Goal: Find specific page/section: Find specific page/section

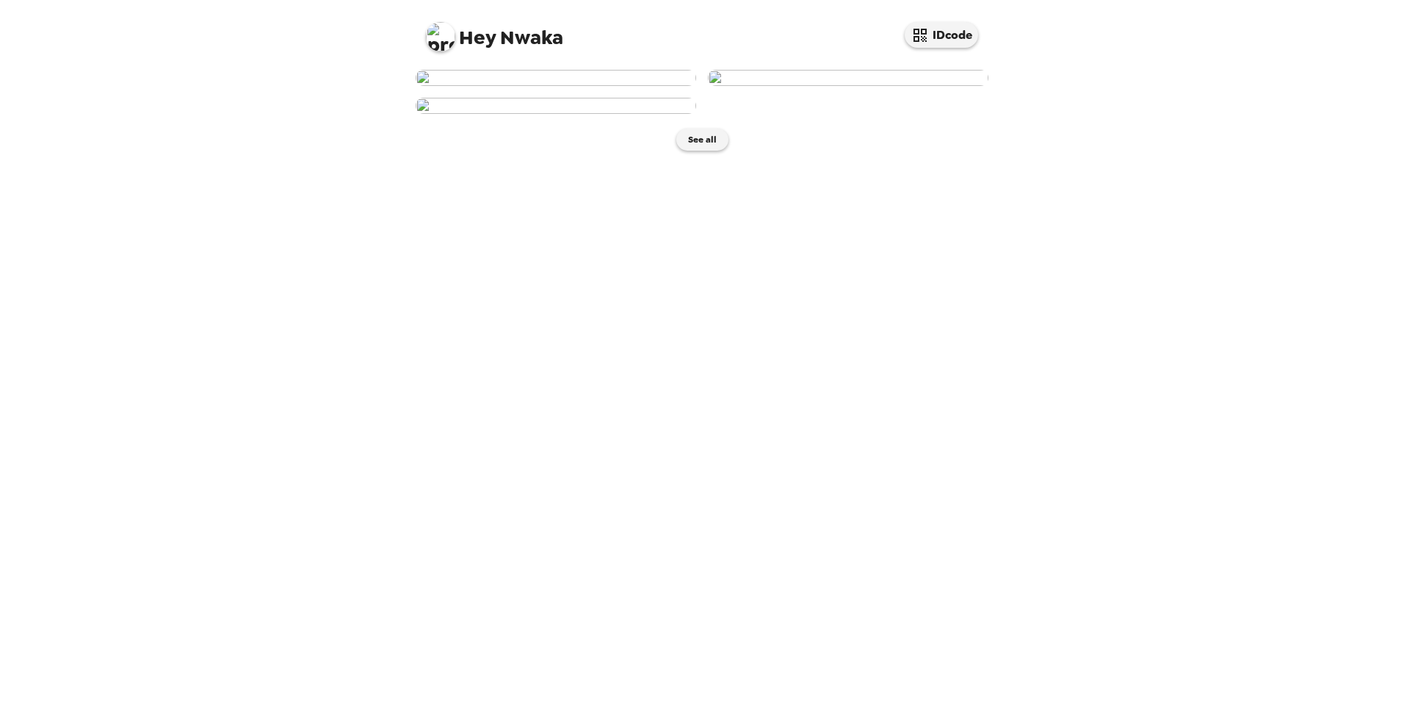
scroll to position [55, 0]
click at [564, 86] on img at bounding box center [556, 78] width 281 height 16
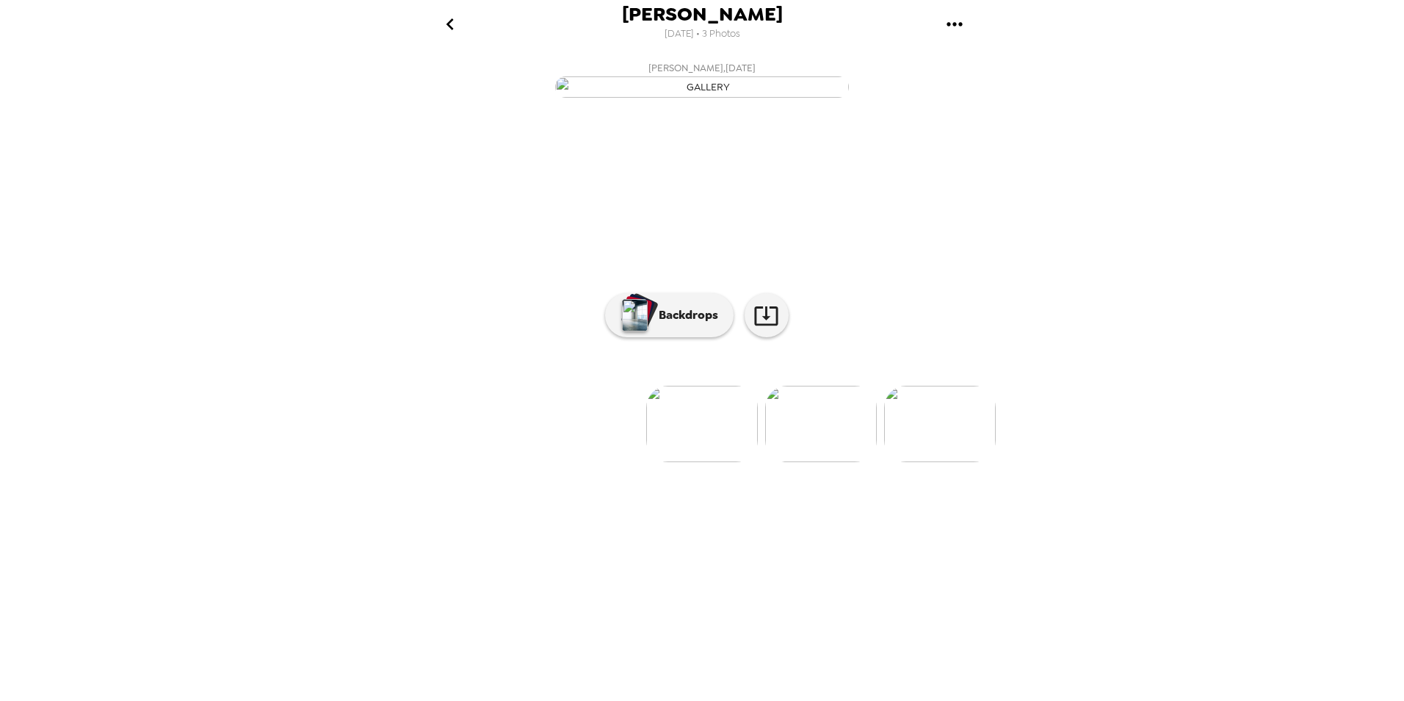
click at [828, 462] on img at bounding box center [821, 424] width 112 height 76
click at [828, 462] on img at bounding box center [822, 424] width 112 height 76
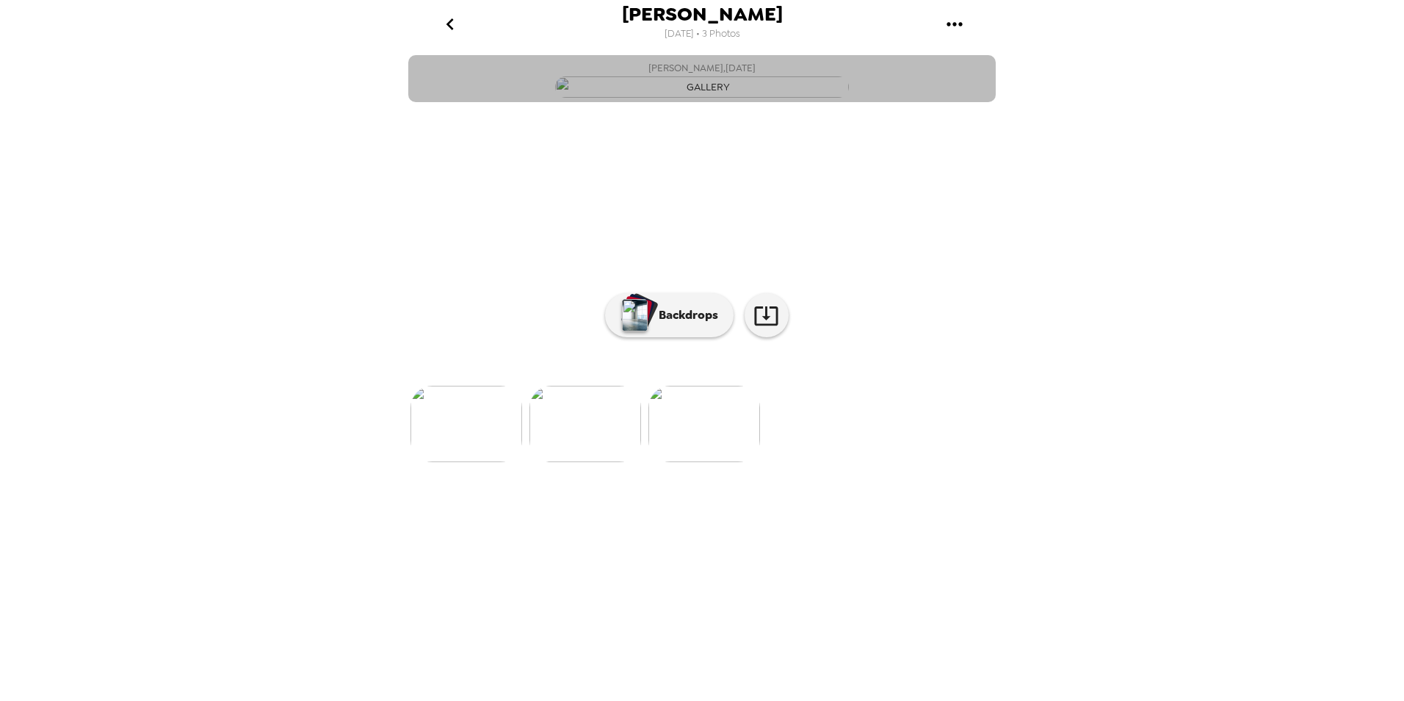
click at [713, 98] on img "button" at bounding box center [702, 86] width 294 height 21
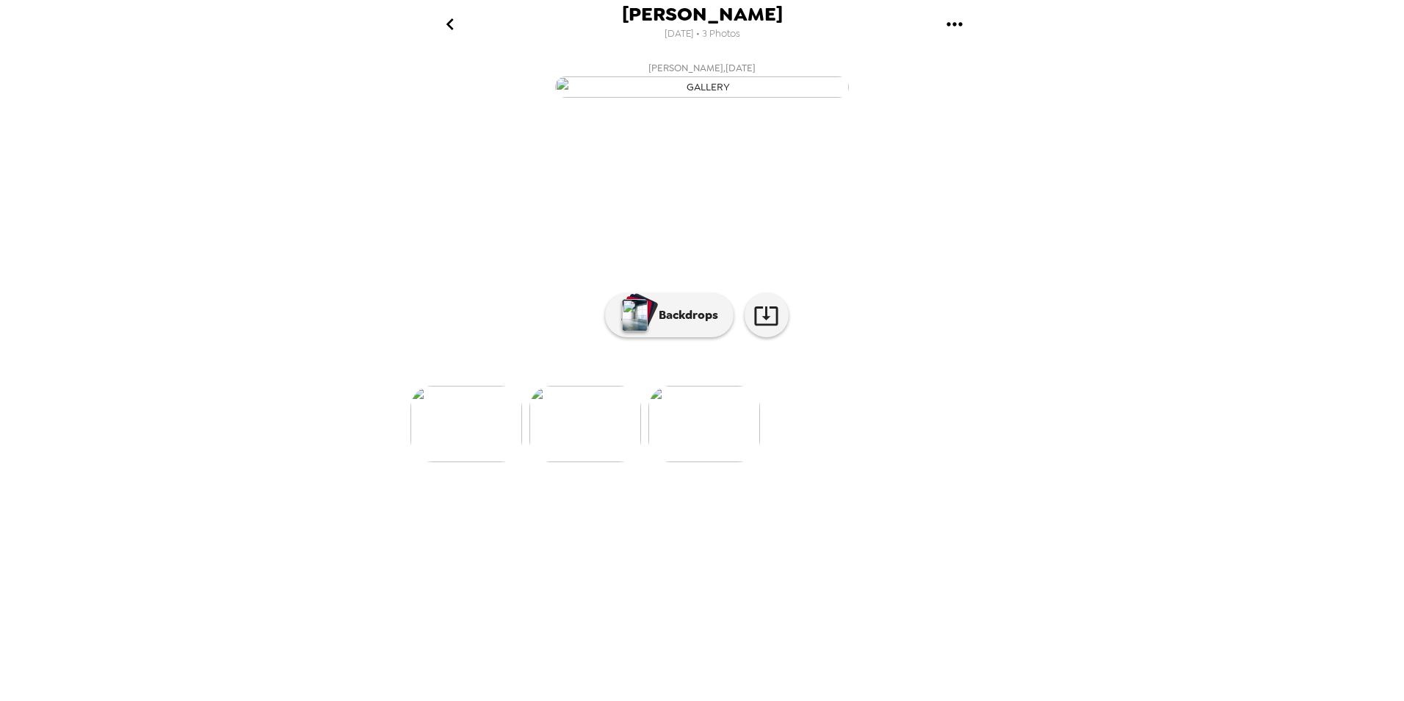
click at [458, 462] on img at bounding box center [467, 424] width 112 height 76
click at [681, 324] on p "Backdrops" at bounding box center [684, 315] width 67 height 18
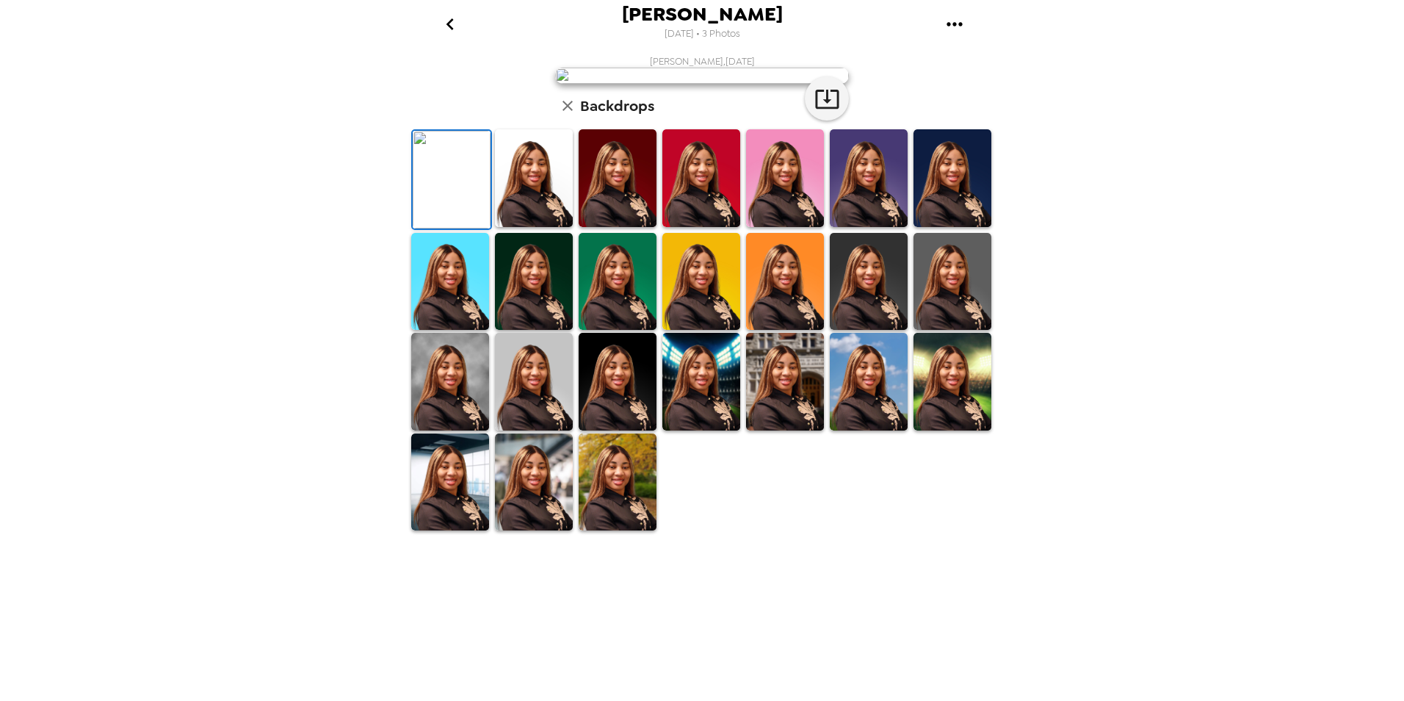
click at [770, 330] on img at bounding box center [785, 282] width 78 height 98
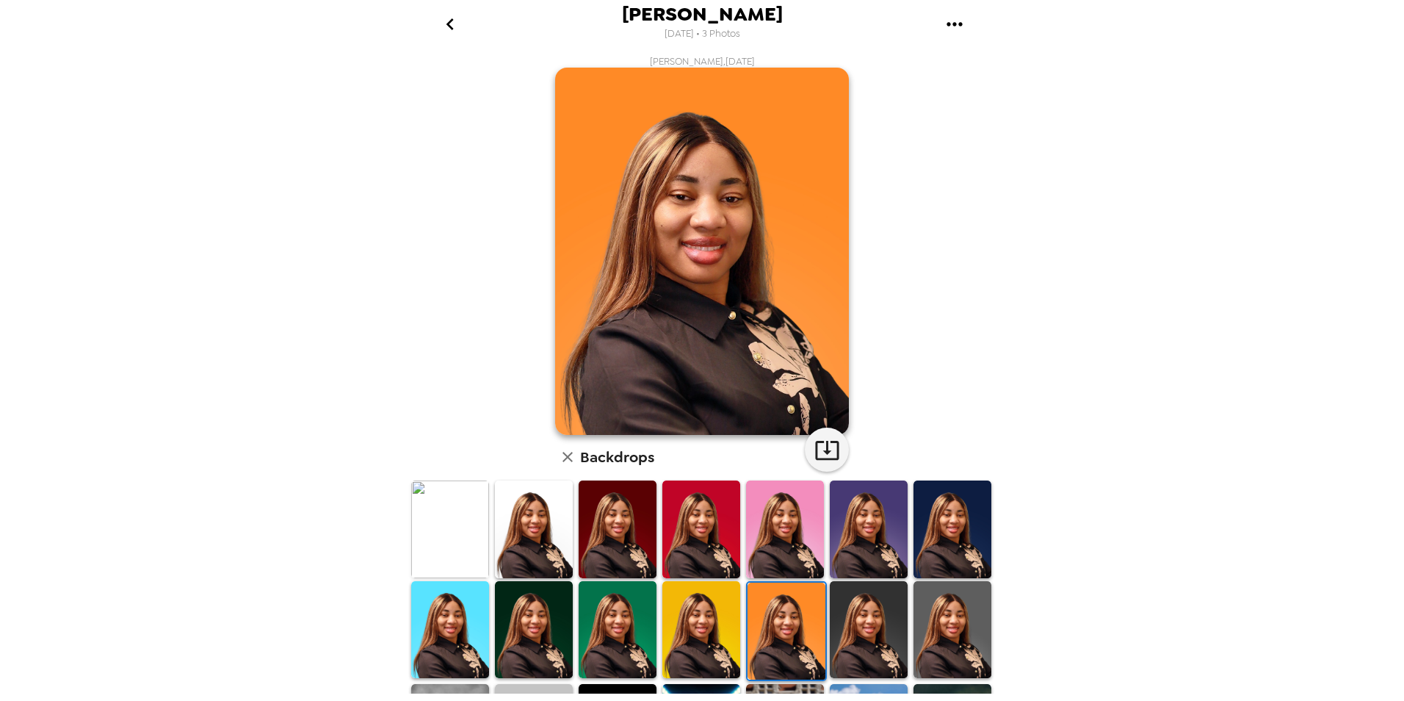
click at [849, 614] on img at bounding box center [869, 630] width 78 height 98
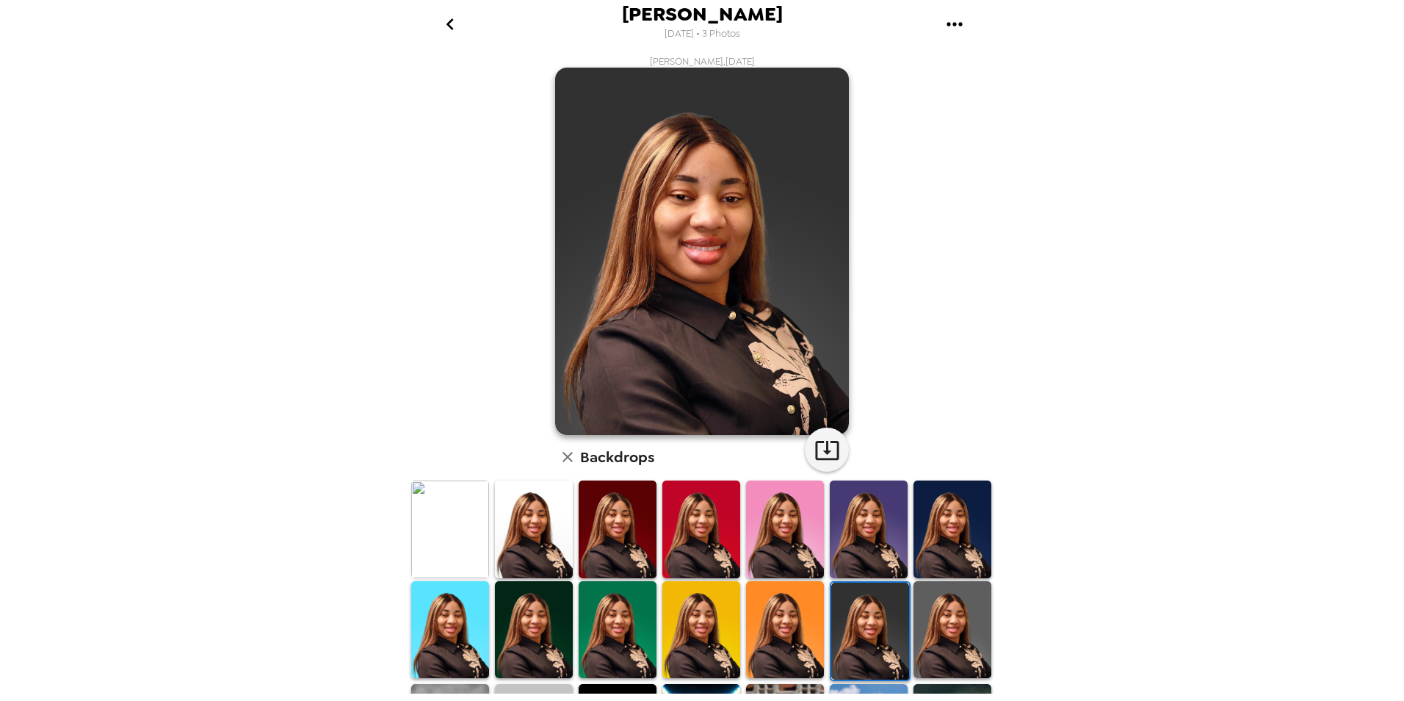
click at [927, 628] on img at bounding box center [953, 630] width 78 height 98
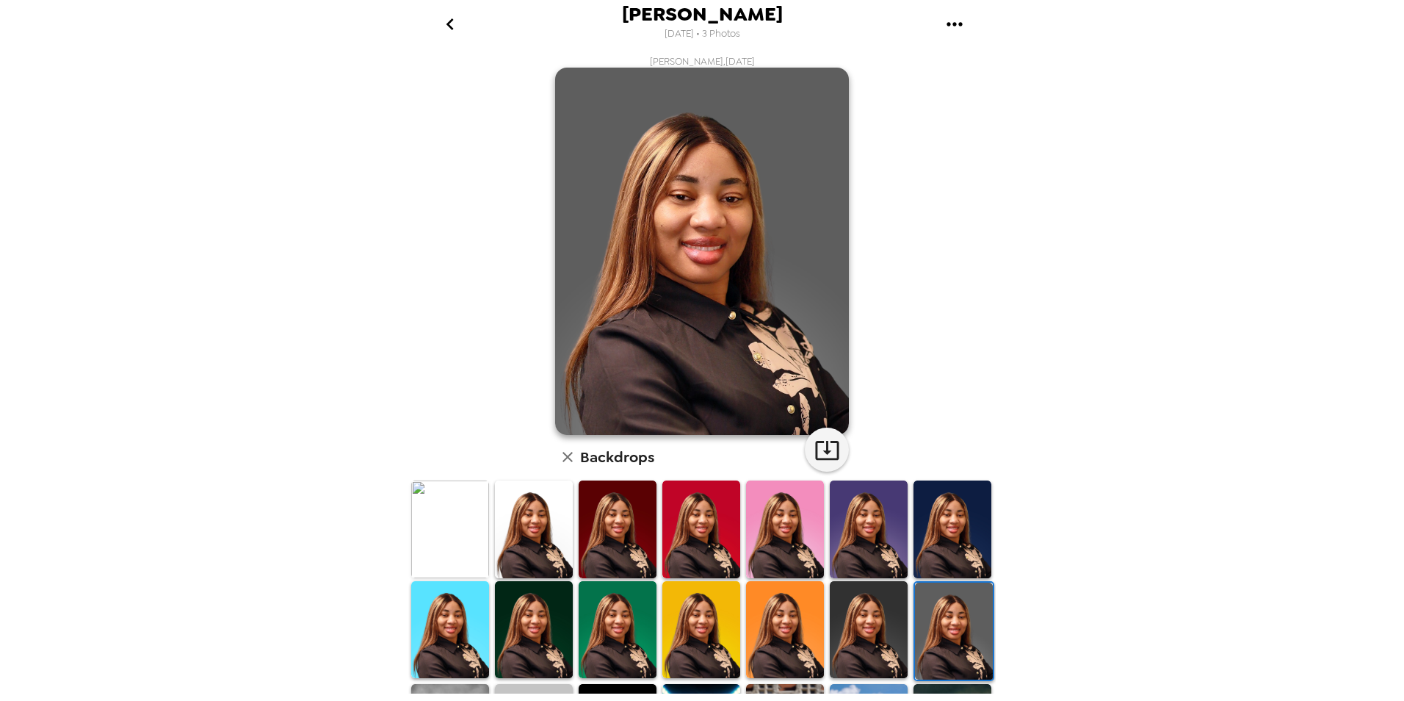
click at [969, 552] on img at bounding box center [953, 529] width 78 height 98
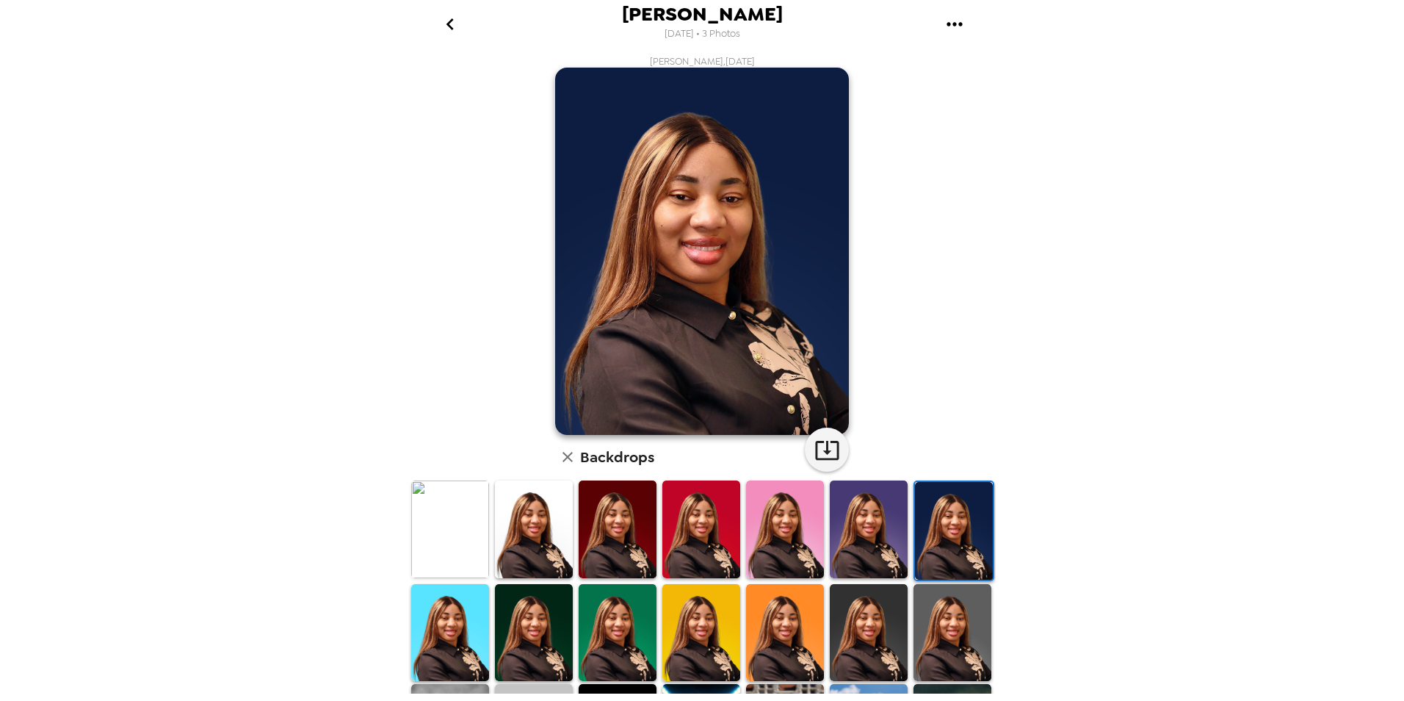
click at [867, 541] on img at bounding box center [869, 529] width 78 height 98
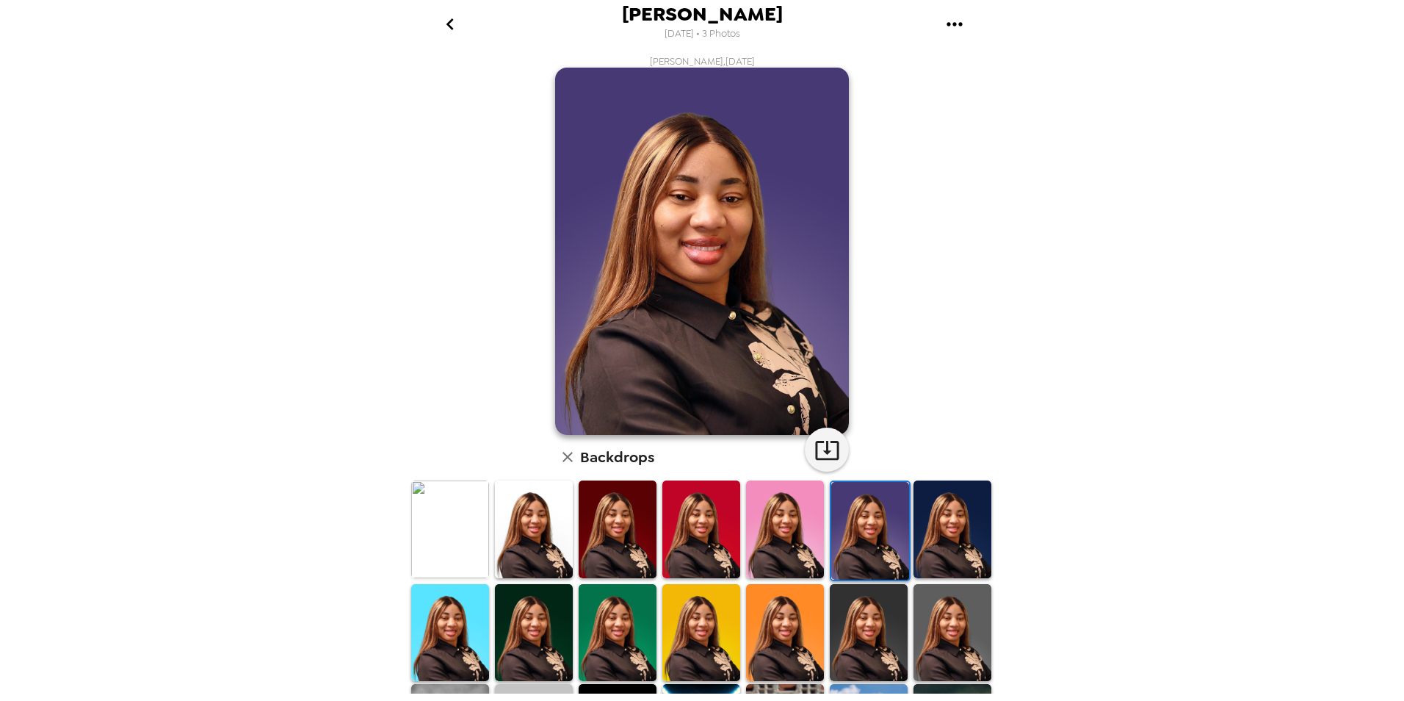
click at [924, 543] on img at bounding box center [953, 529] width 78 height 98
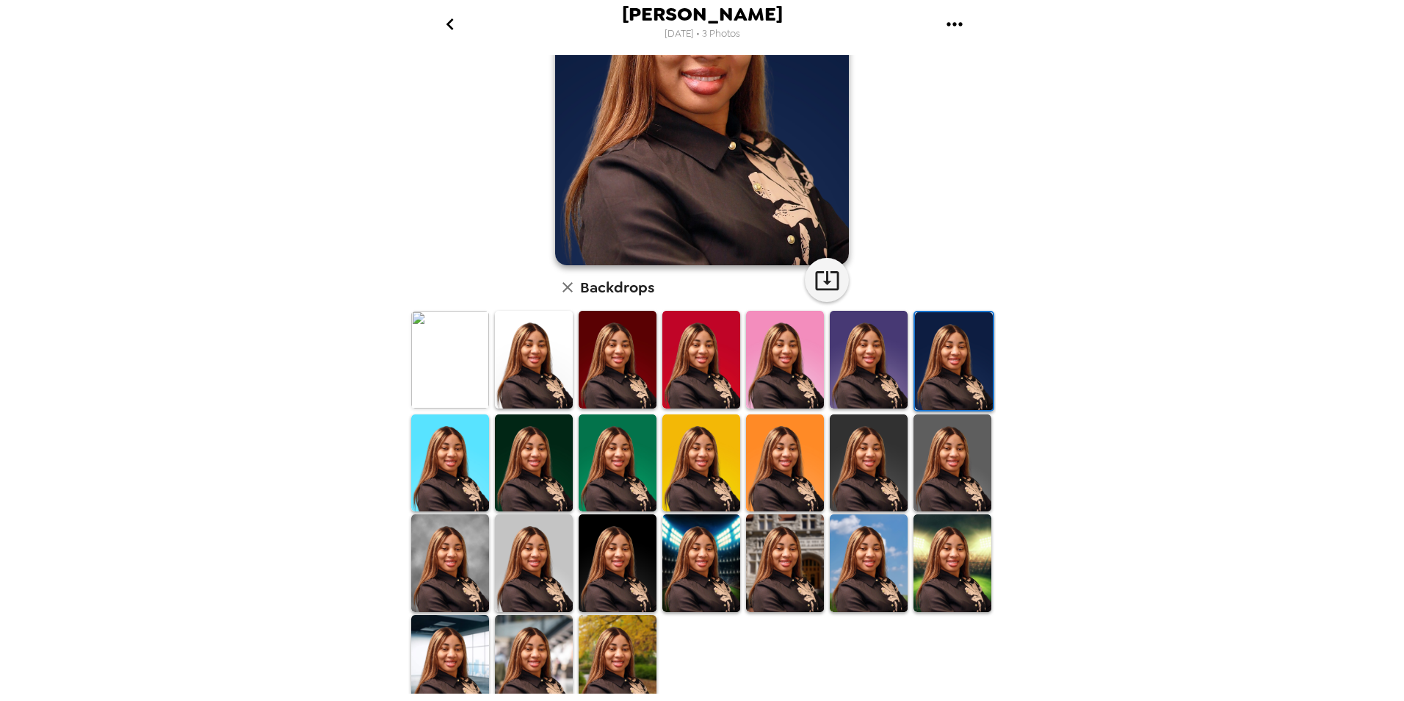
scroll to position [181, 0]
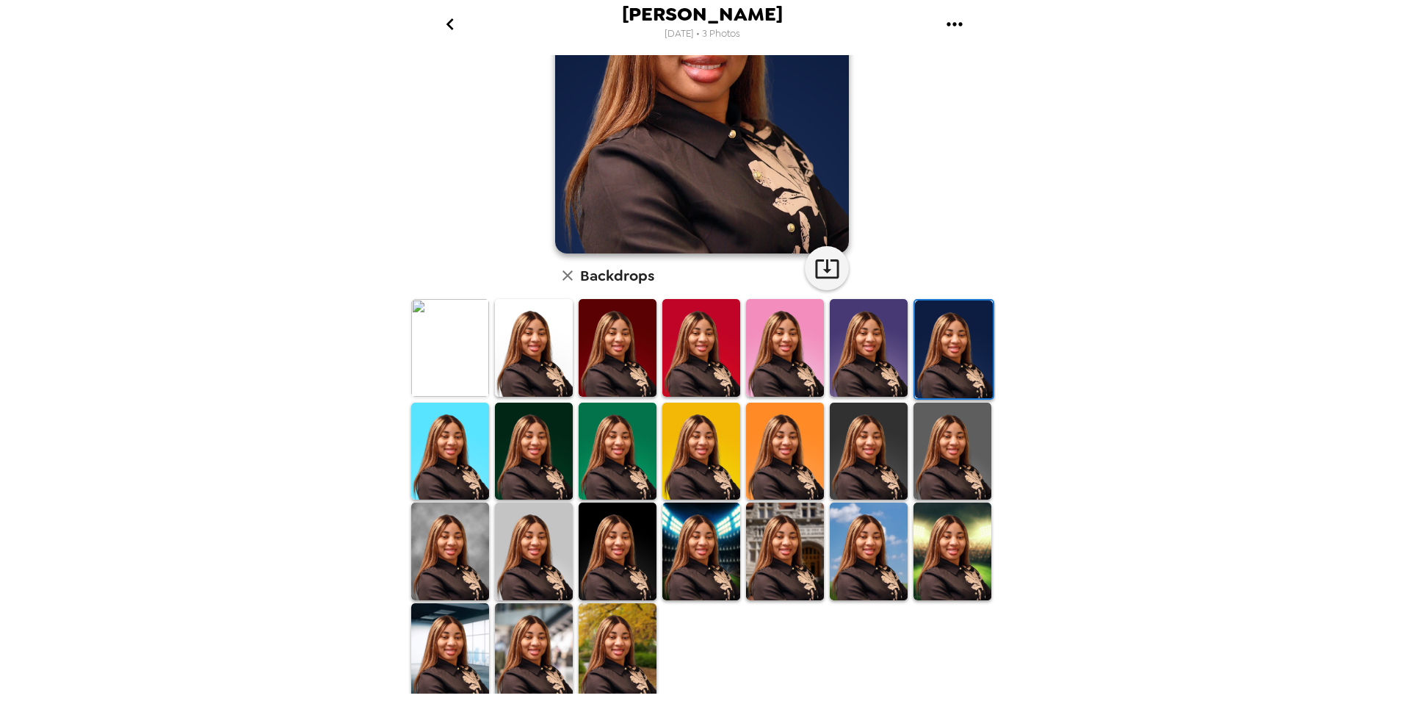
click at [637, 549] on img at bounding box center [618, 551] width 78 height 98
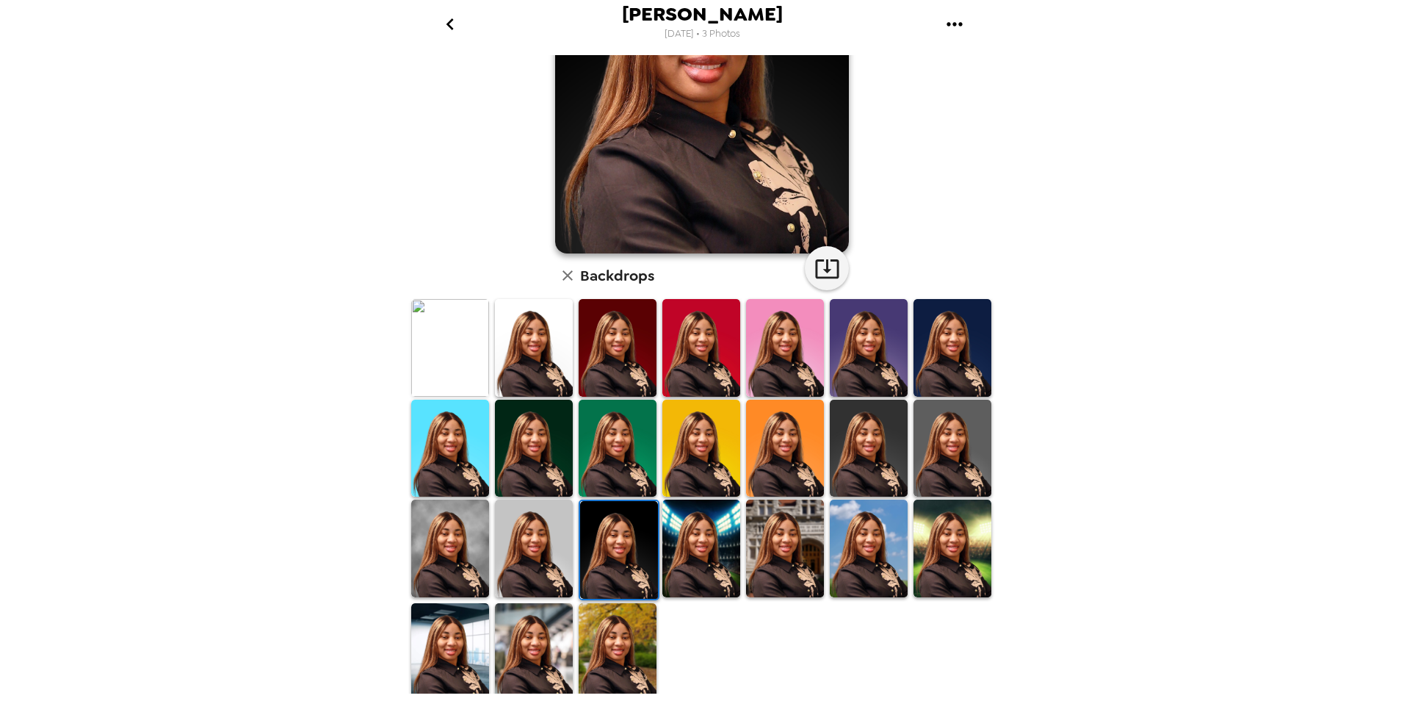
click at [630, 630] on img at bounding box center [618, 652] width 78 height 98
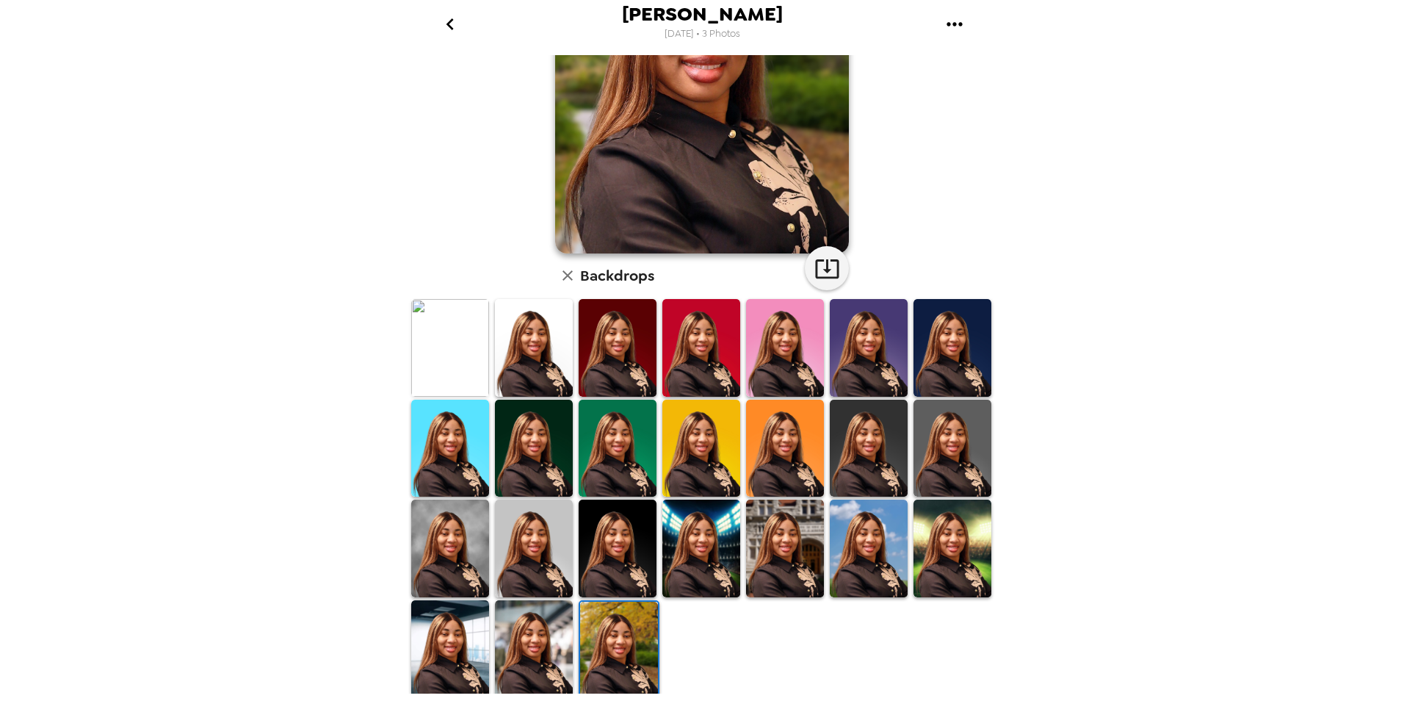
click at [545, 630] on img at bounding box center [534, 649] width 78 height 98
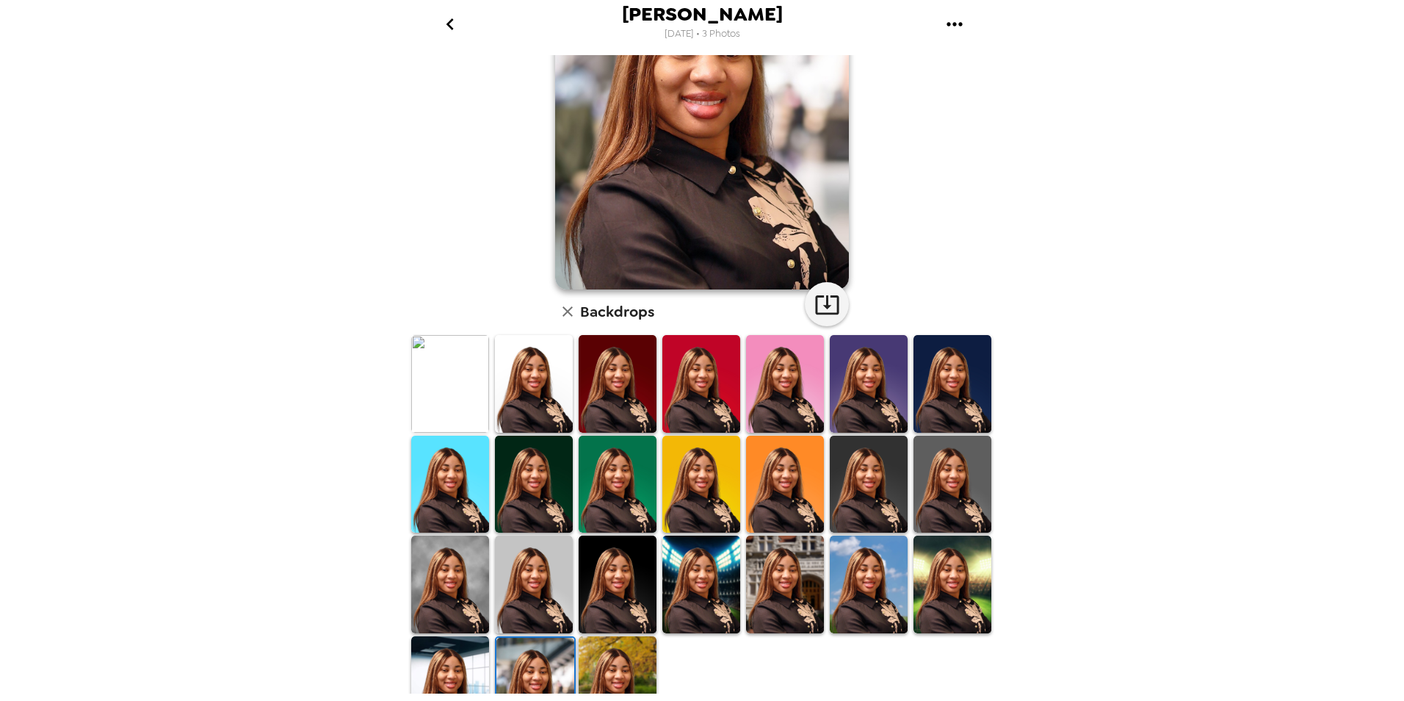
scroll to position [147, 0]
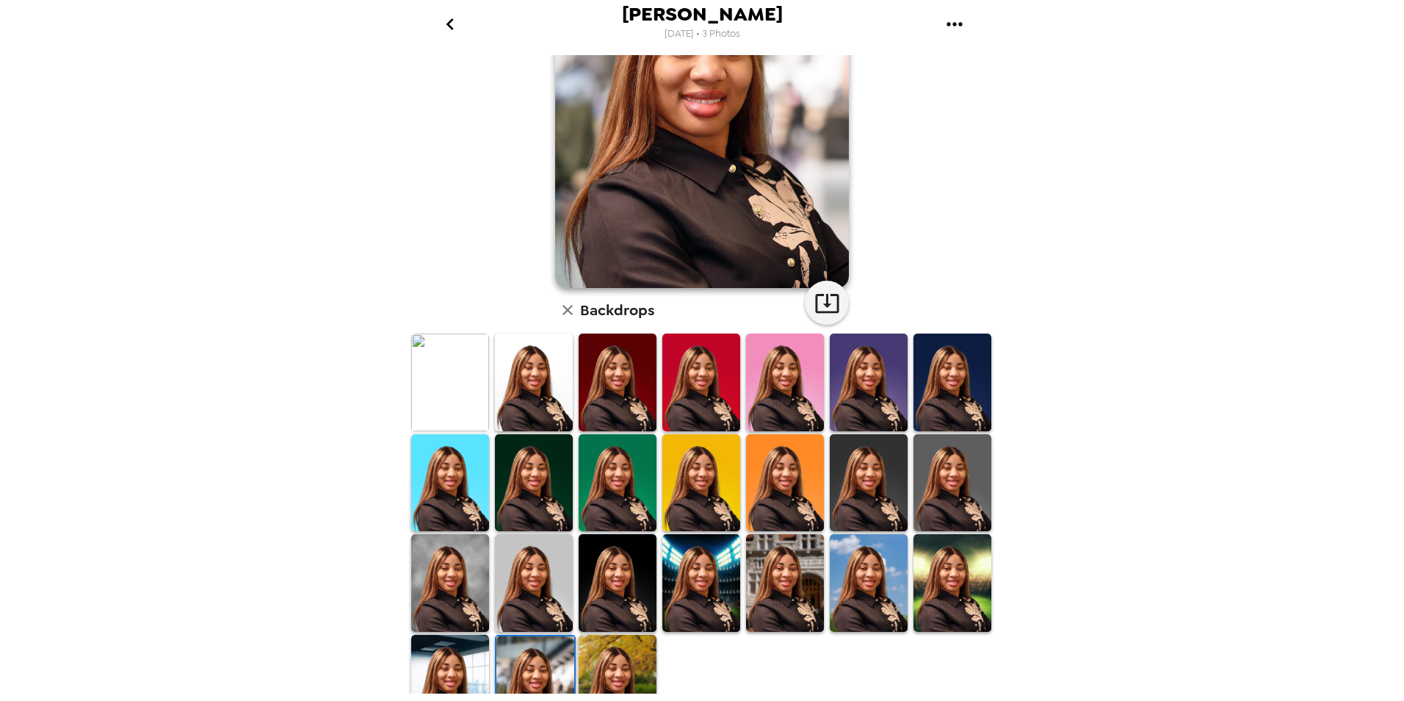
click at [869, 496] on img at bounding box center [869, 483] width 78 height 98
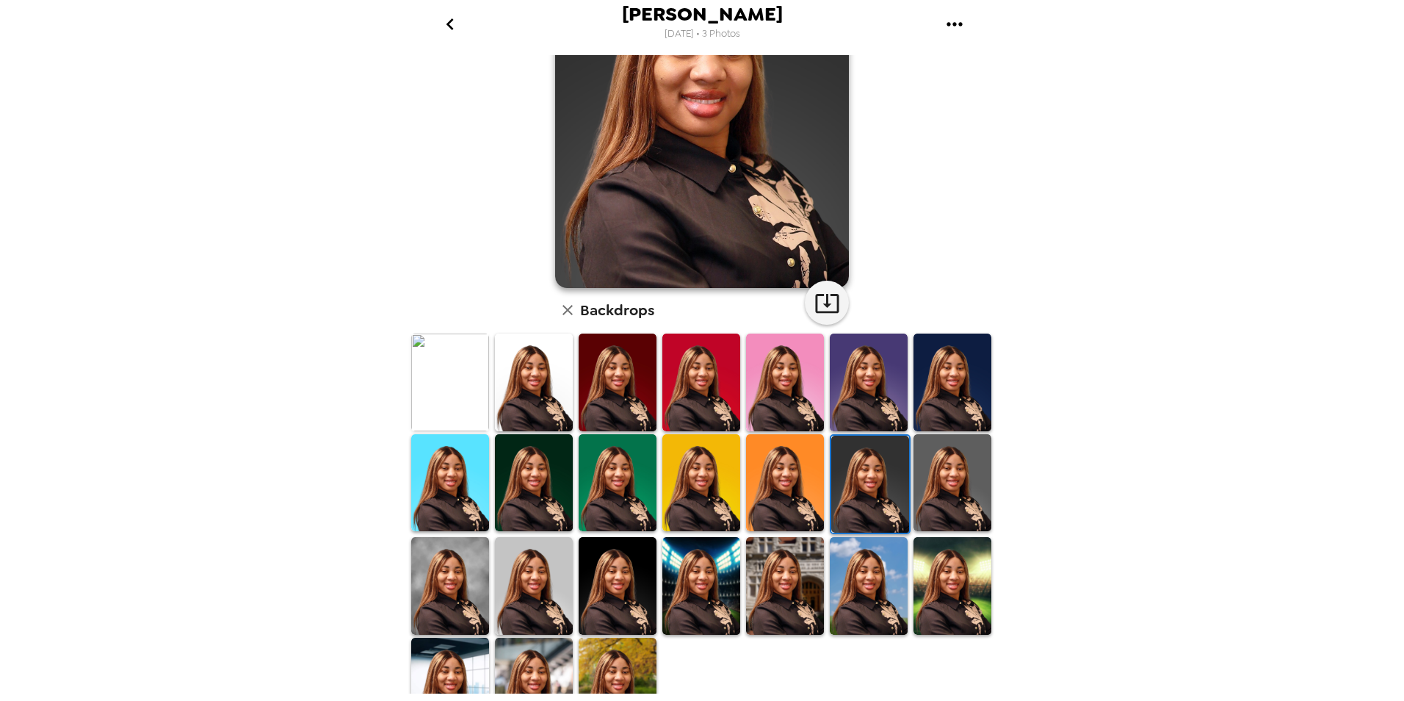
click at [930, 492] on img at bounding box center [953, 483] width 78 height 98
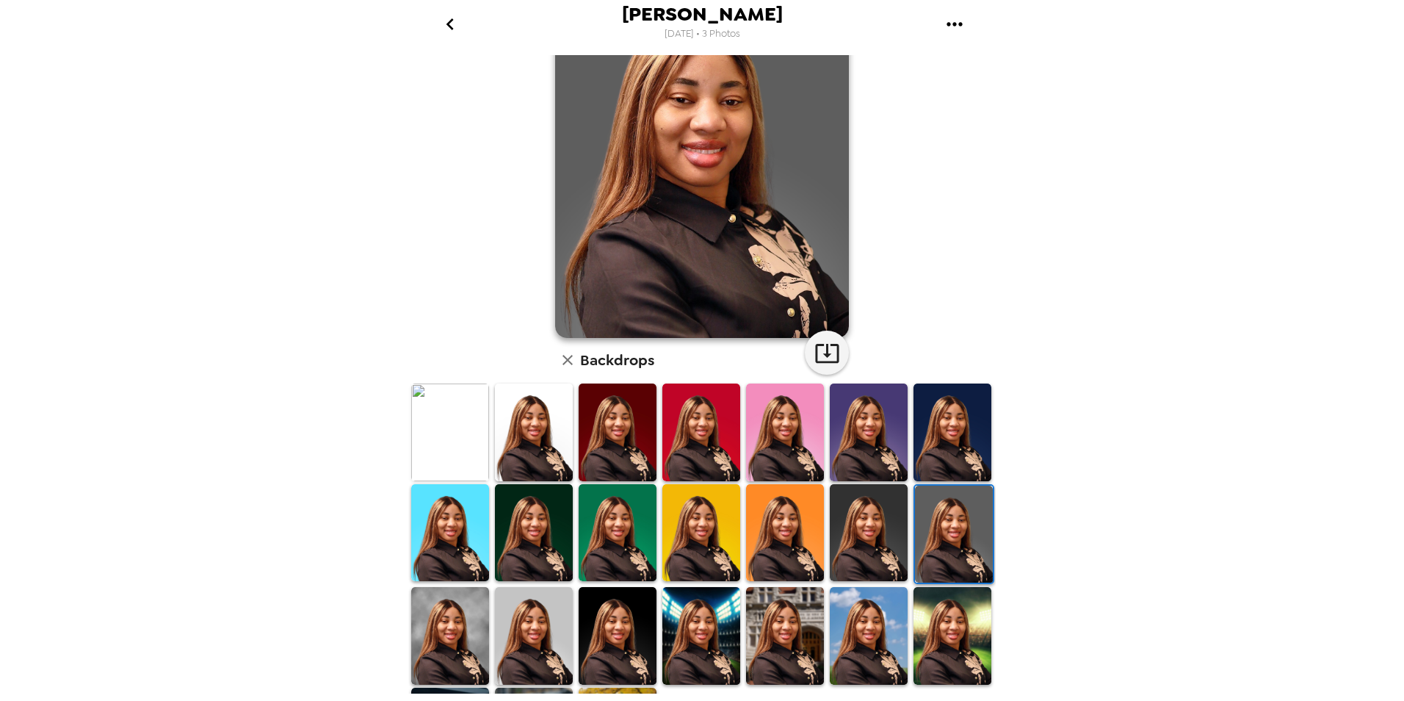
scroll to position [181, 0]
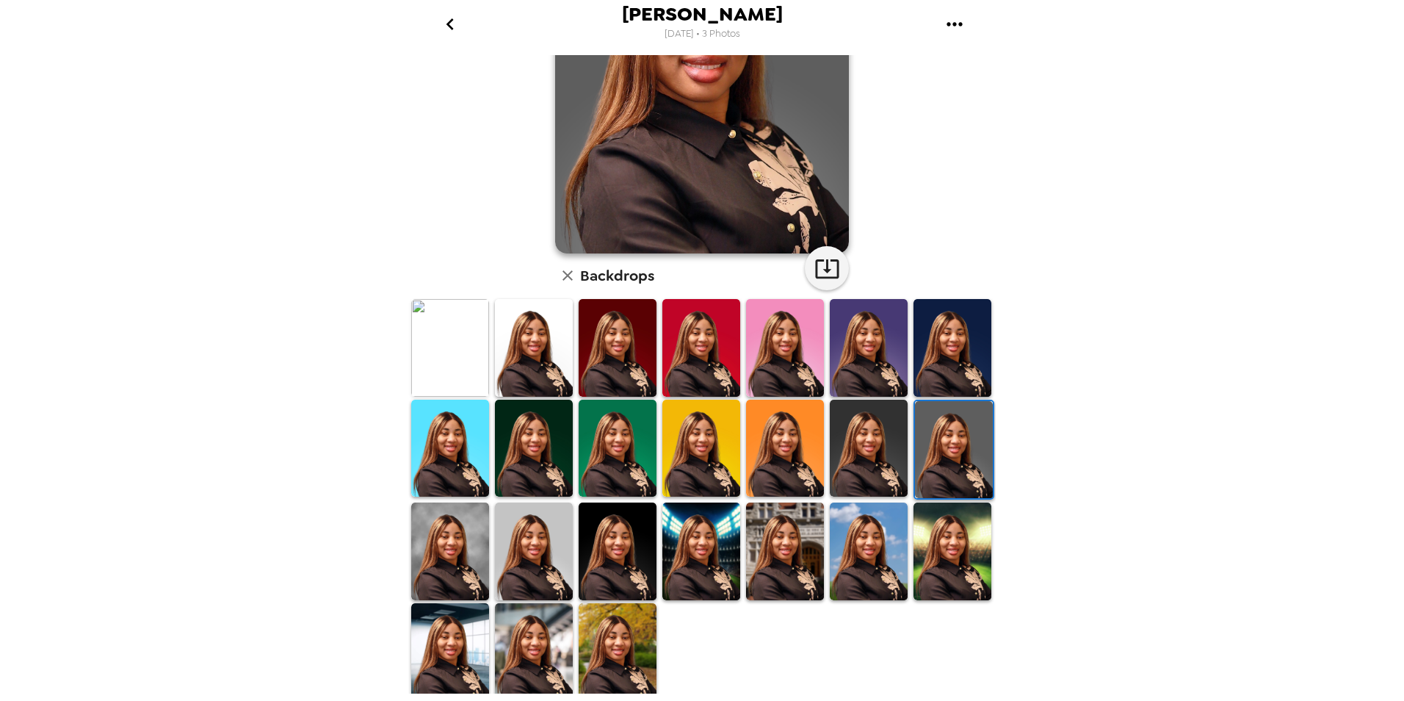
click at [948, 525] on img at bounding box center [953, 551] width 78 height 98
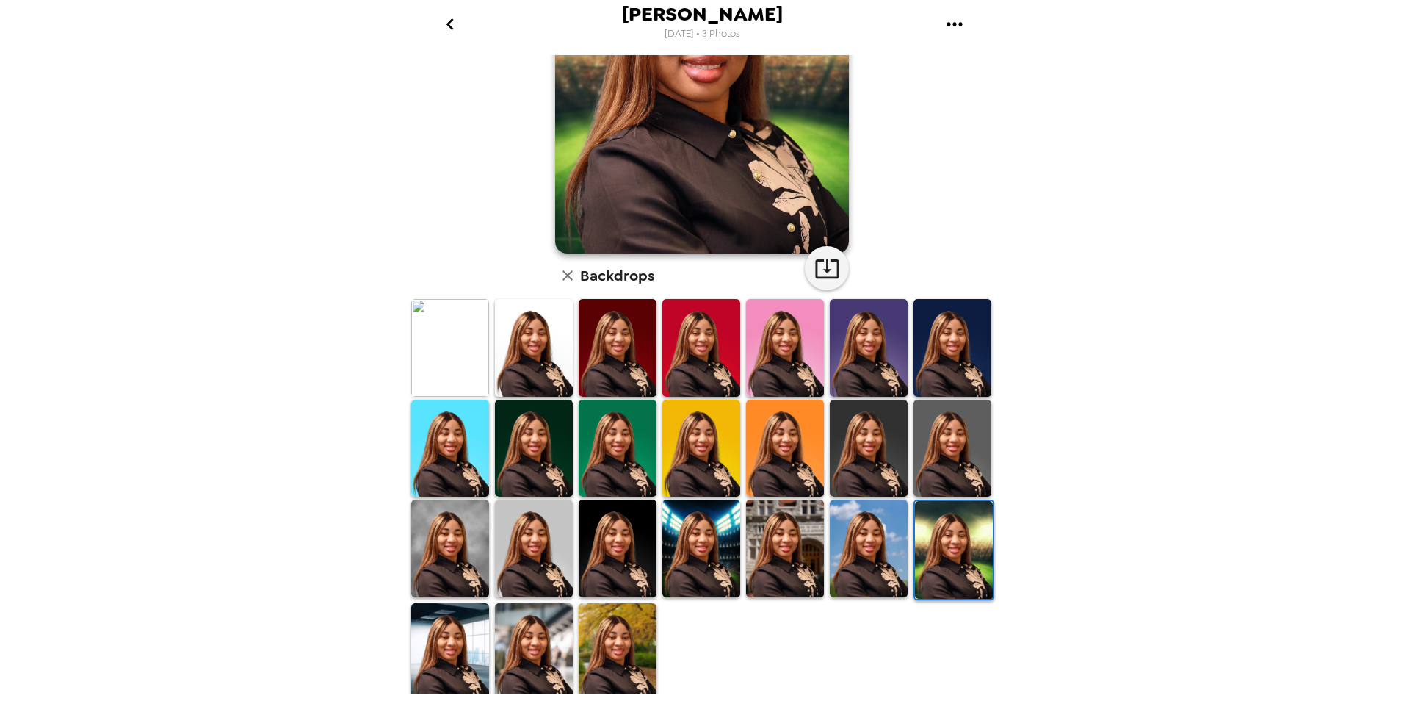
click at [463, 334] on img at bounding box center [450, 348] width 78 height 98
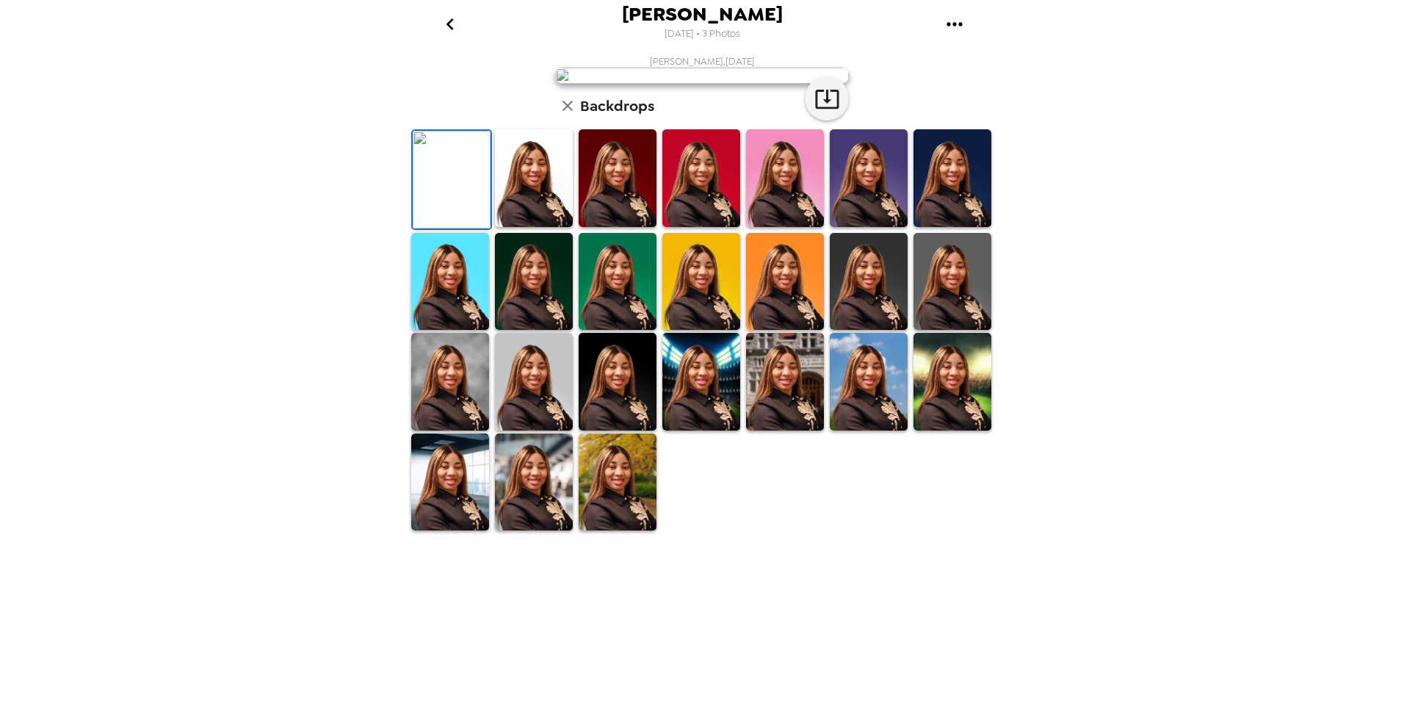
scroll to position [73, 0]
click at [523, 227] on img at bounding box center [534, 178] width 78 height 98
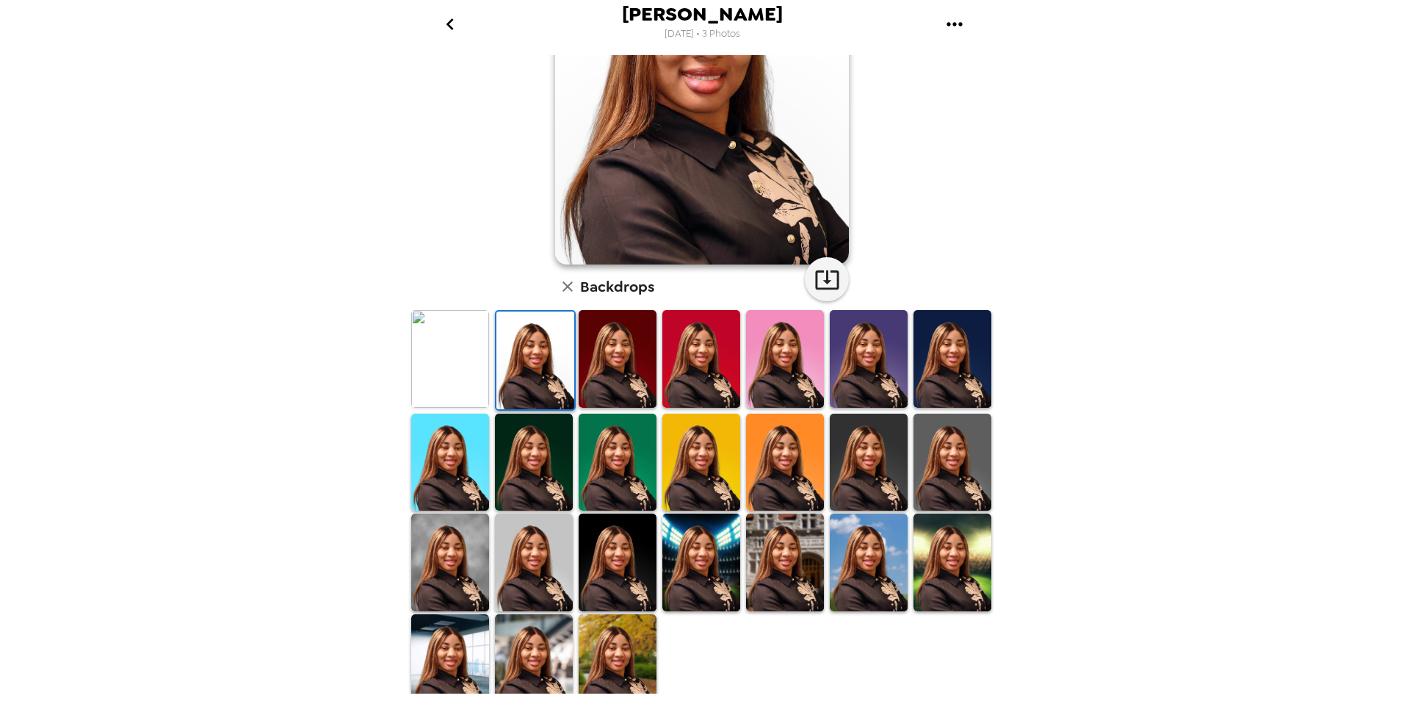
scroll to position [181, 0]
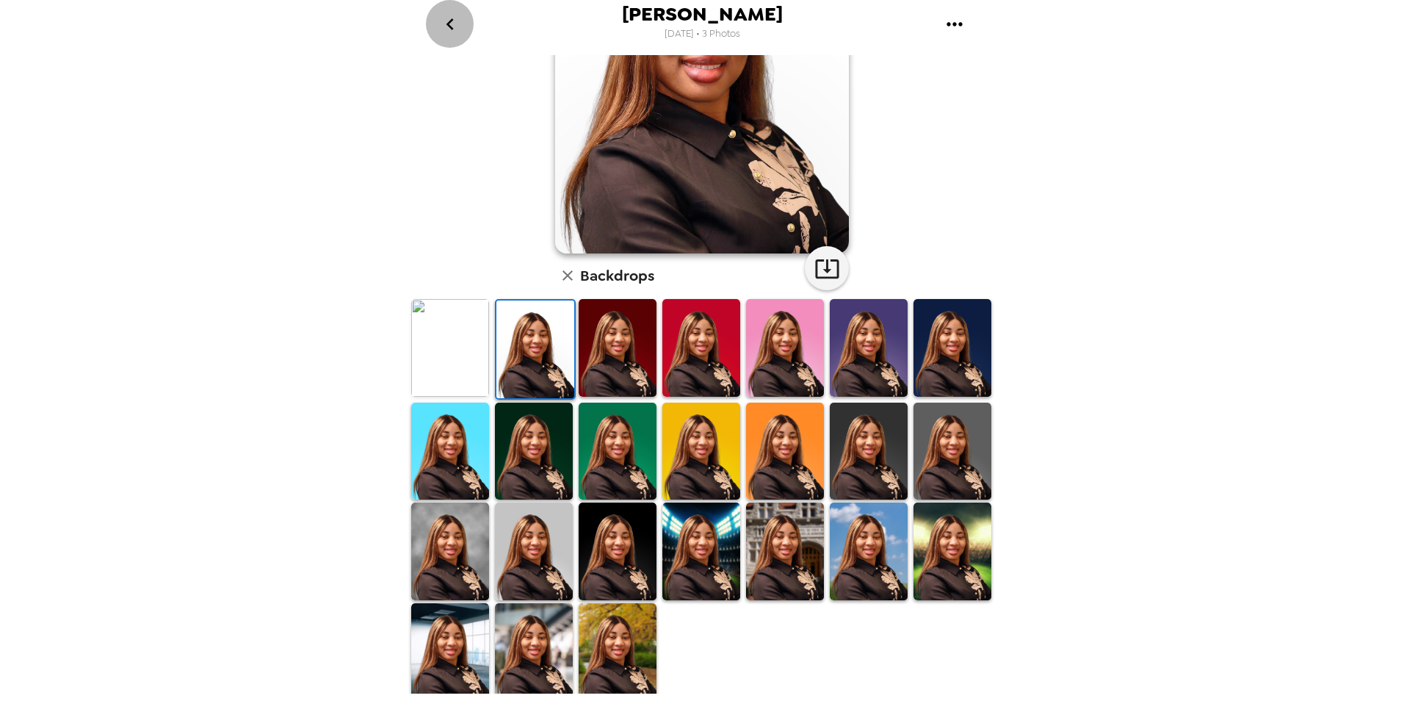
click at [447, 26] on icon "go back" at bounding box center [450, 24] width 24 height 24
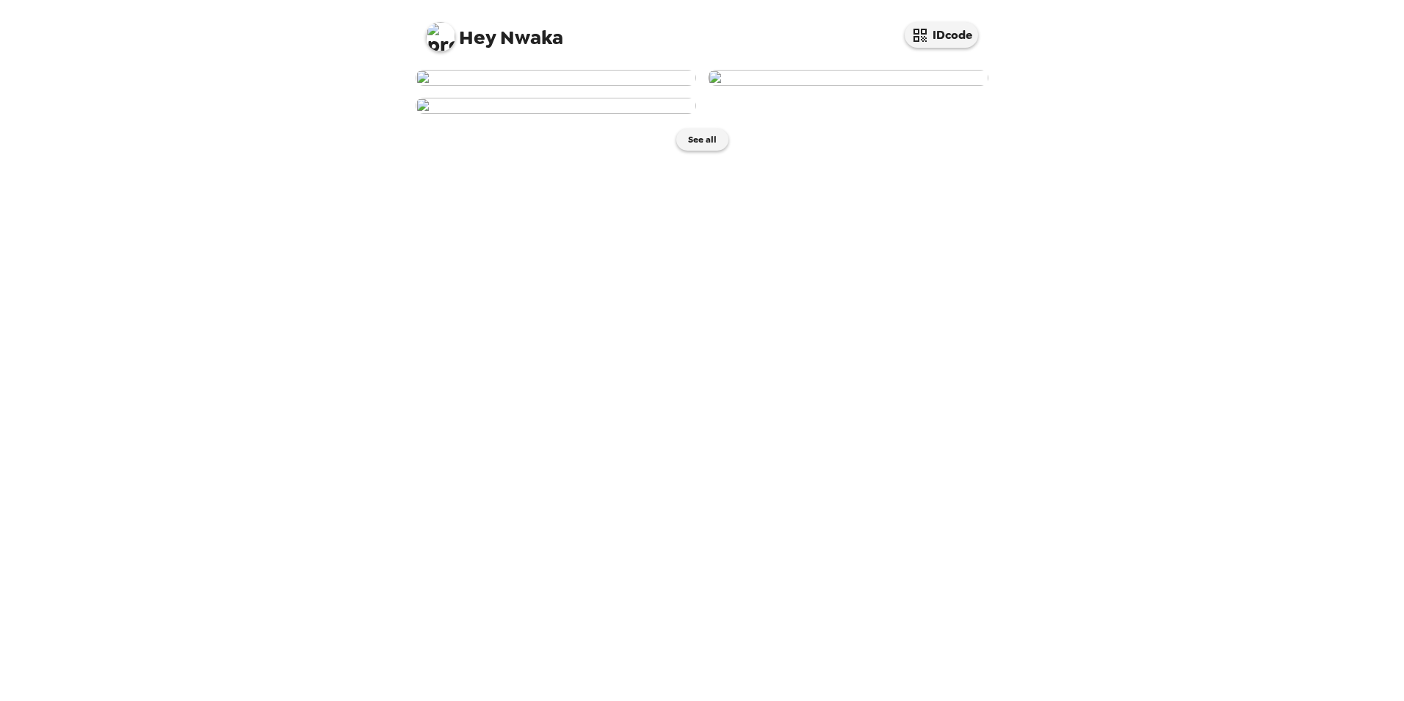
click at [831, 86] on img at bounding box center [848, 78] width 281 height 16
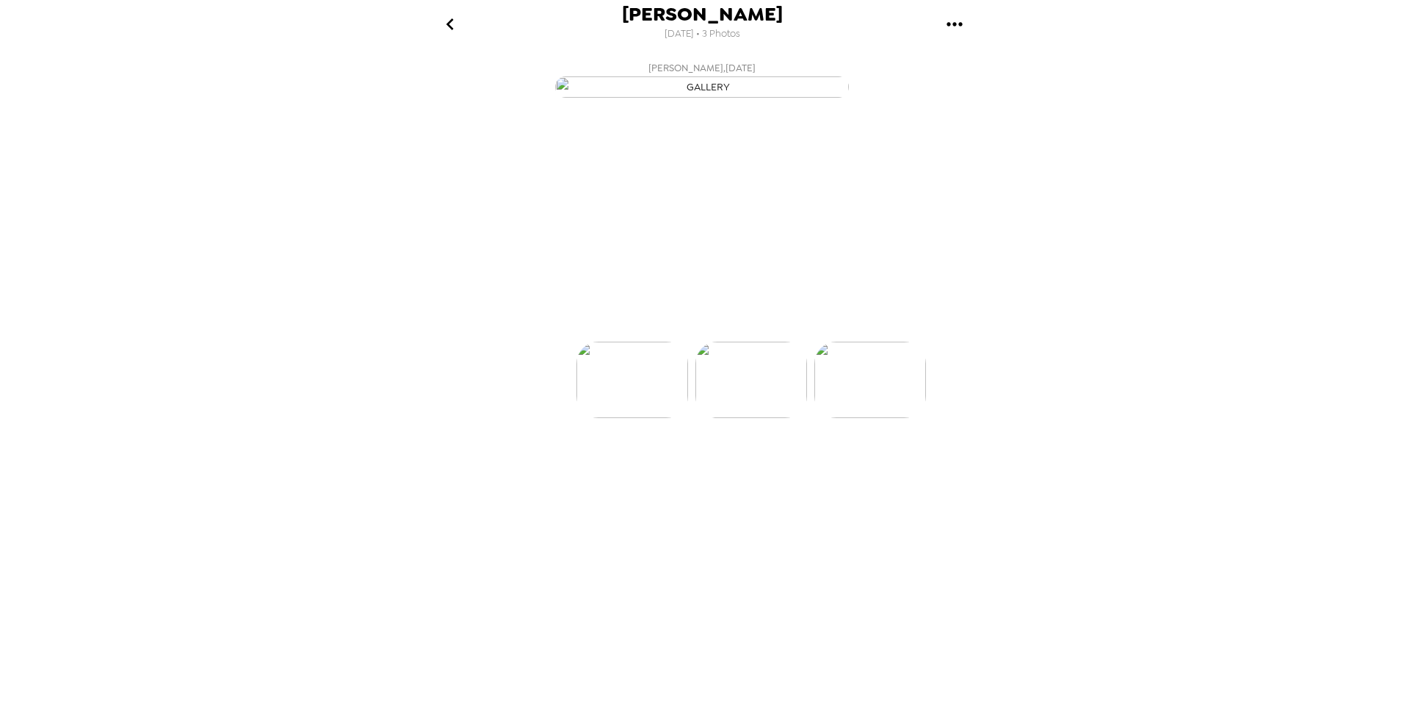
scroll to position [0, 118]
click at [677, 324] on p "Backdrops" at bounding box center [684, 315] width 67 height 18
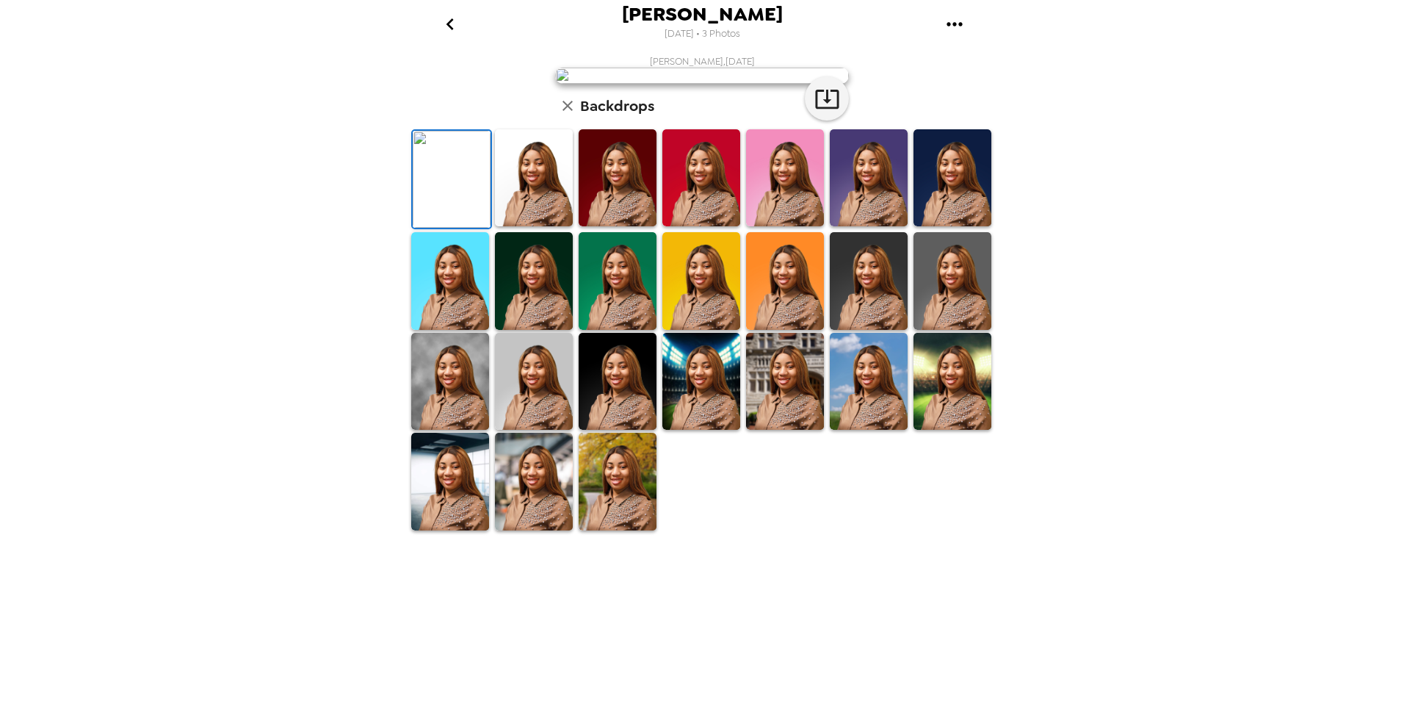
scroll to position [182, 0]
click at [542, 430] on img at bounding box center [534, 381] width 78 height 97
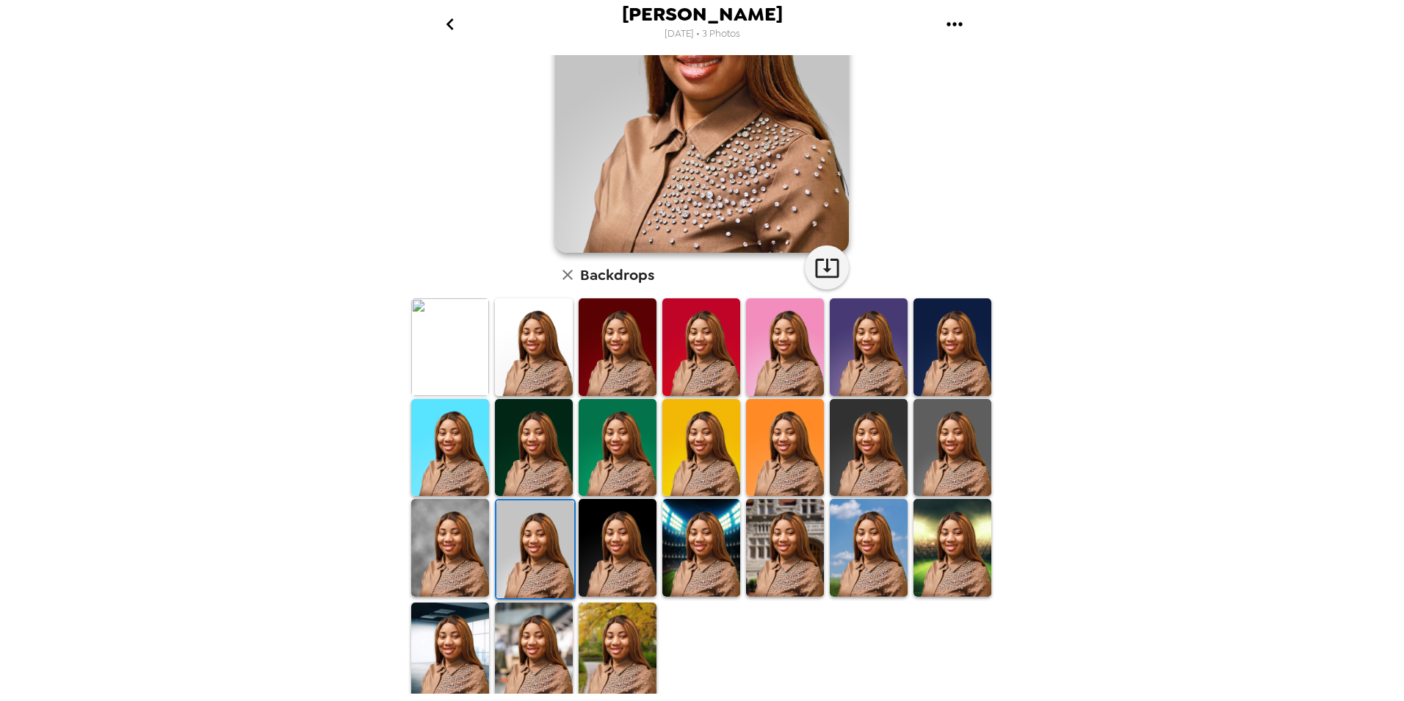
click at [853, 444] on img at bounding box center [869, 447] width 78 height 97
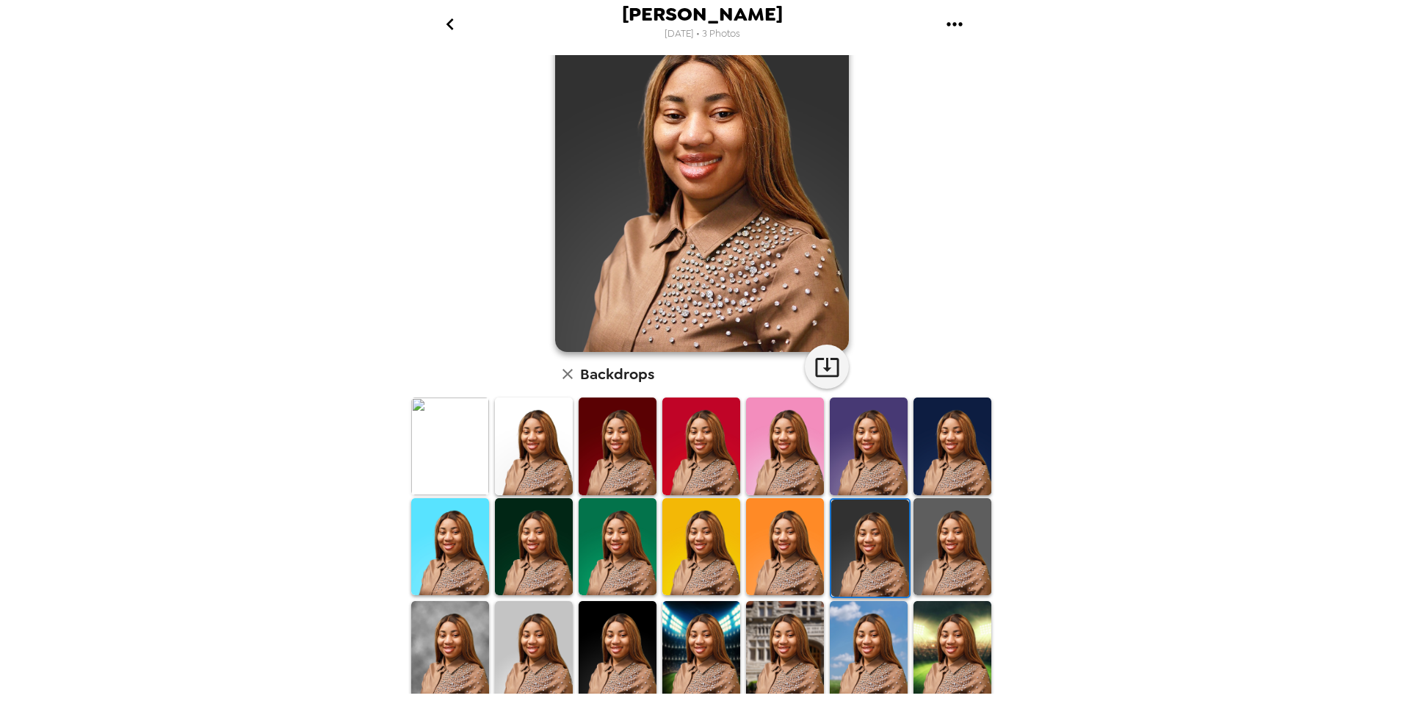
scroll to position [109, 0]
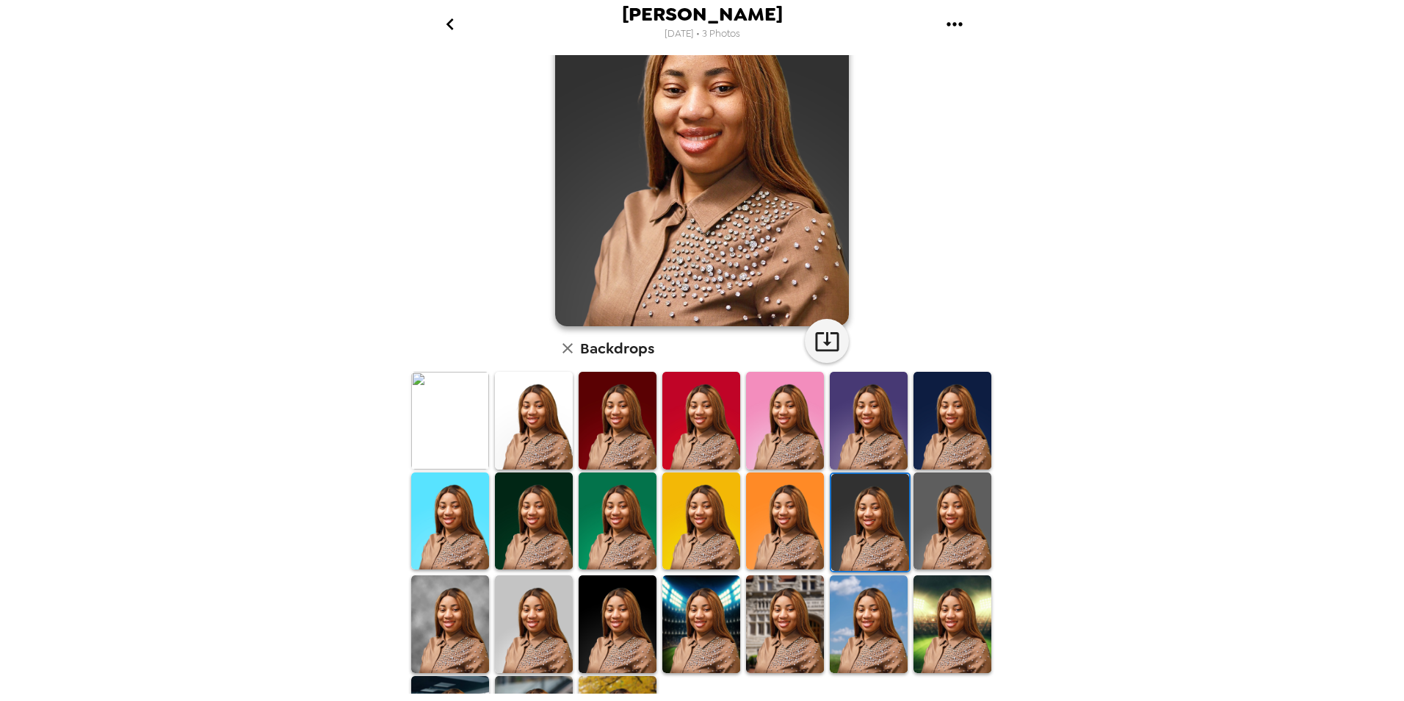
click at [935, 496] on img at bounding box center [953, 520] width 78 height 97
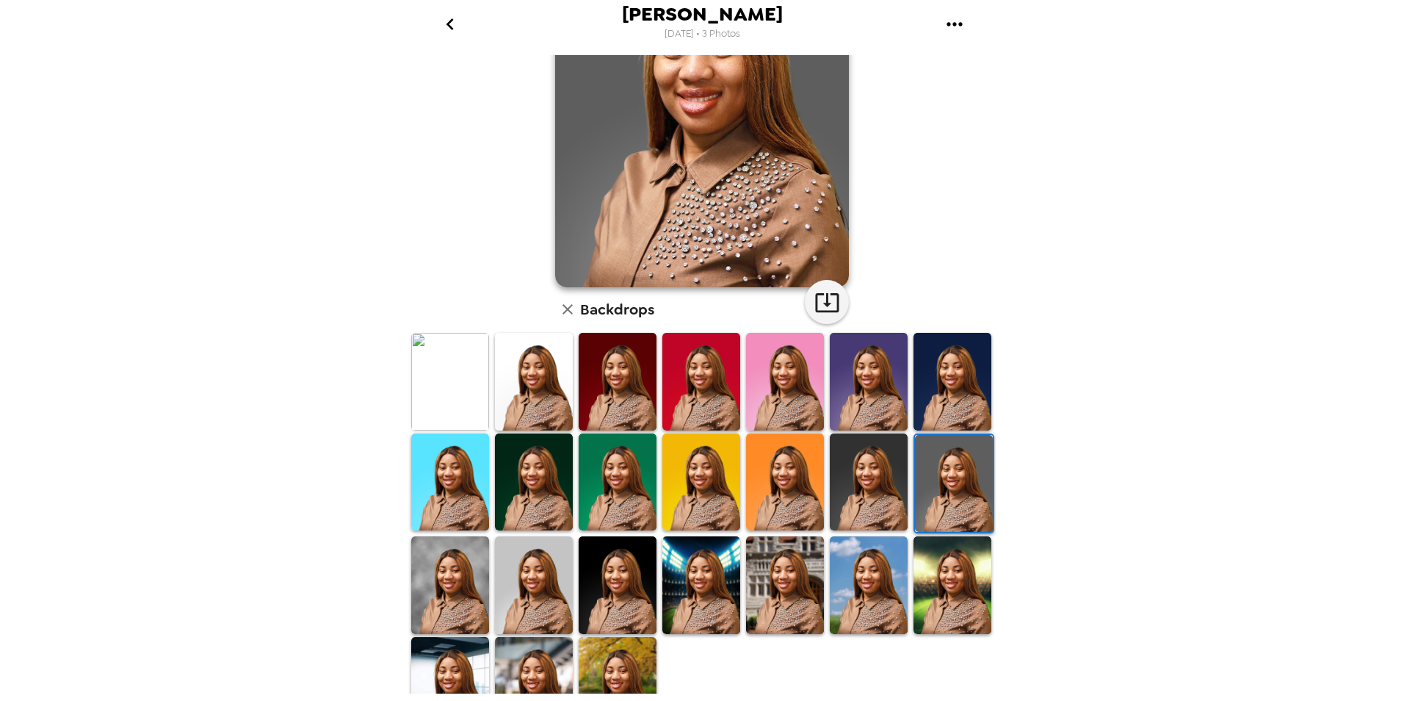
scroll to position [182, 0]
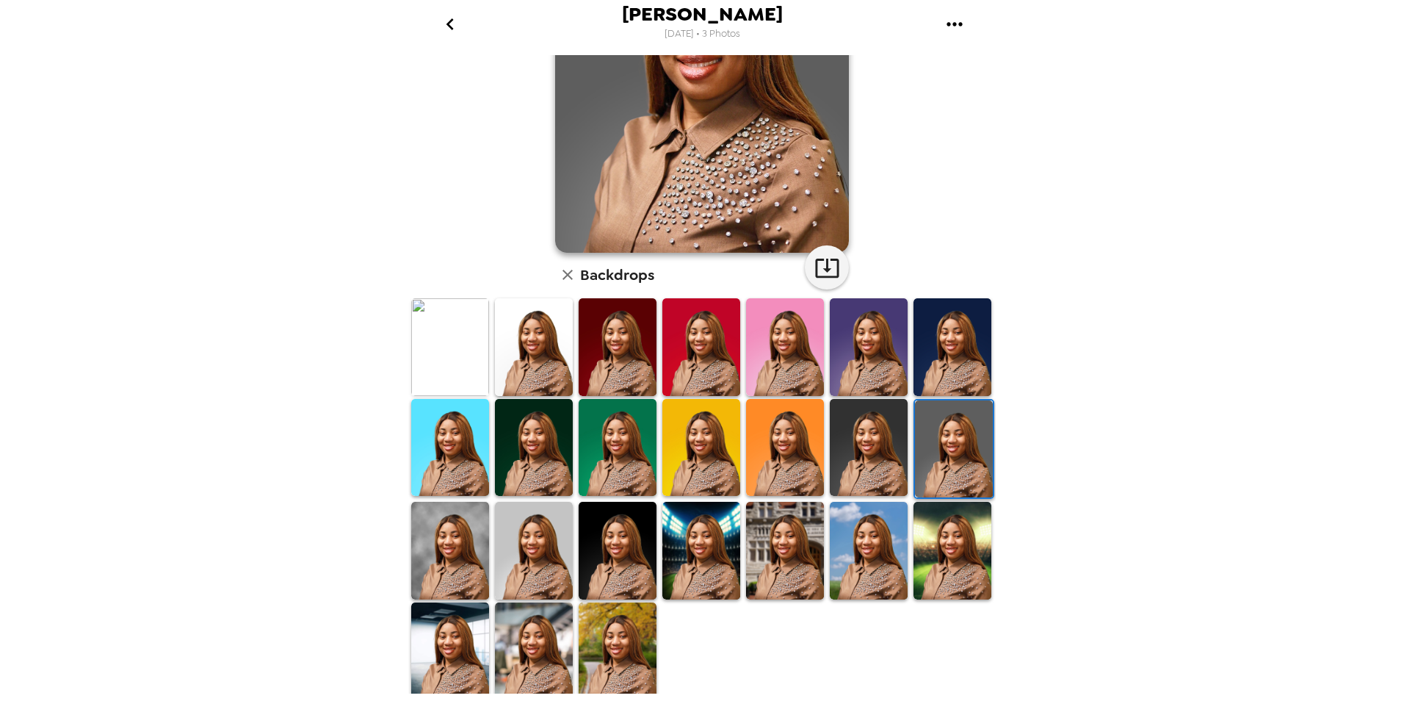
click at [596, 627] on img at bounding box center [618, 650] width 78 height 97
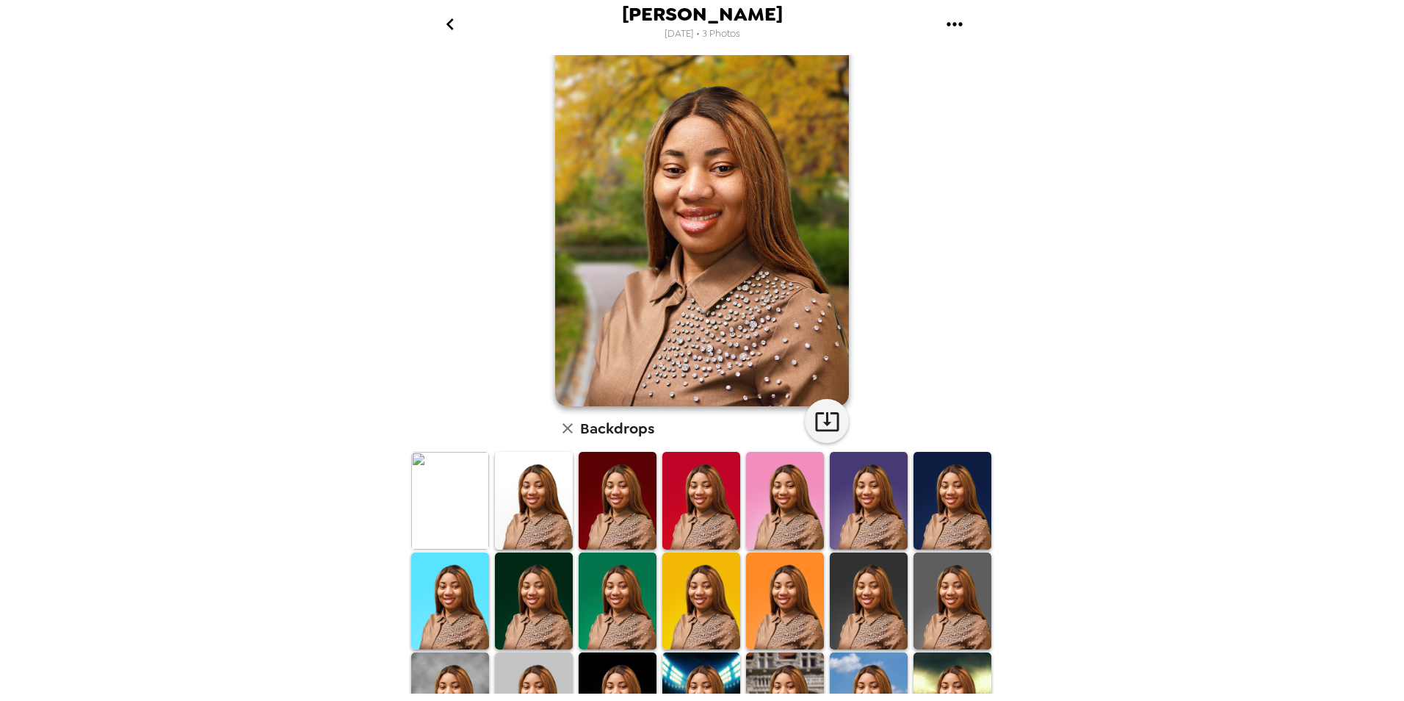
scroll to position [73, 0]
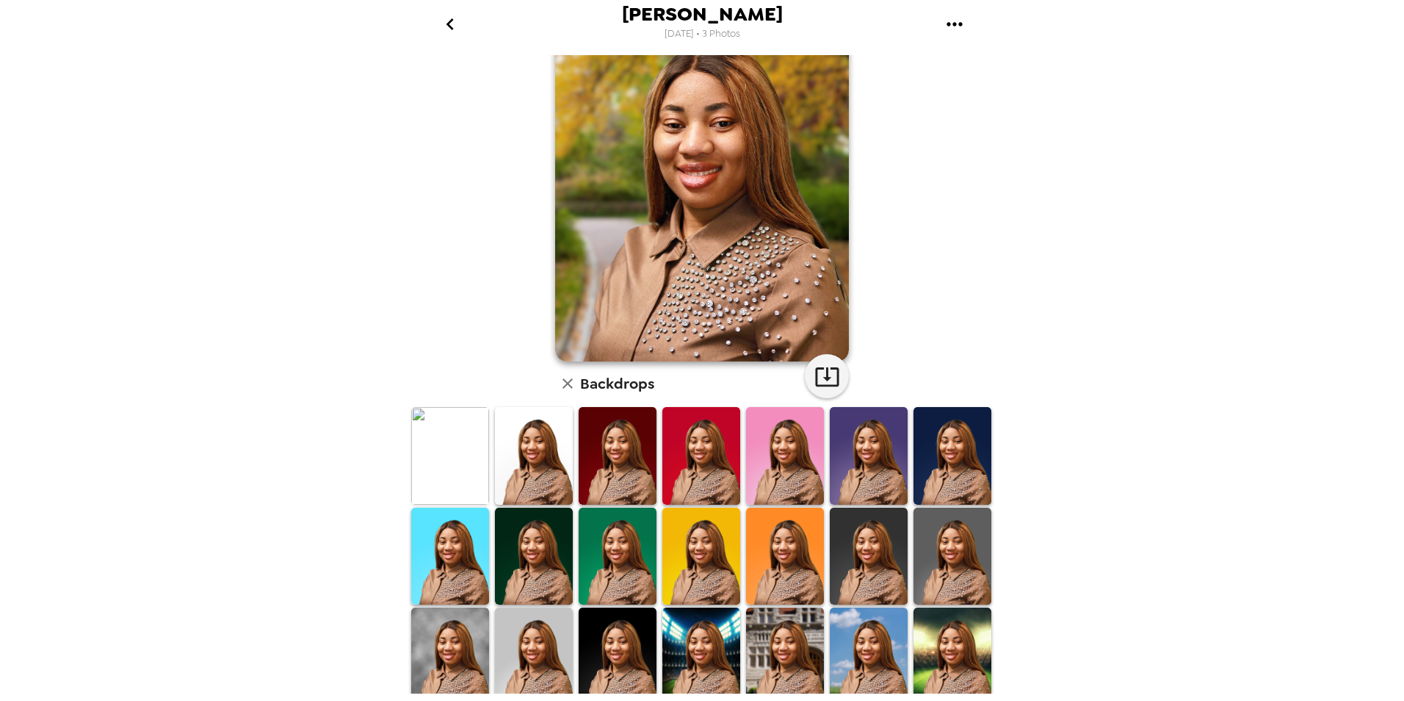
click at [460, 559] on img at bounding box center [450, 555] width 78 height 97
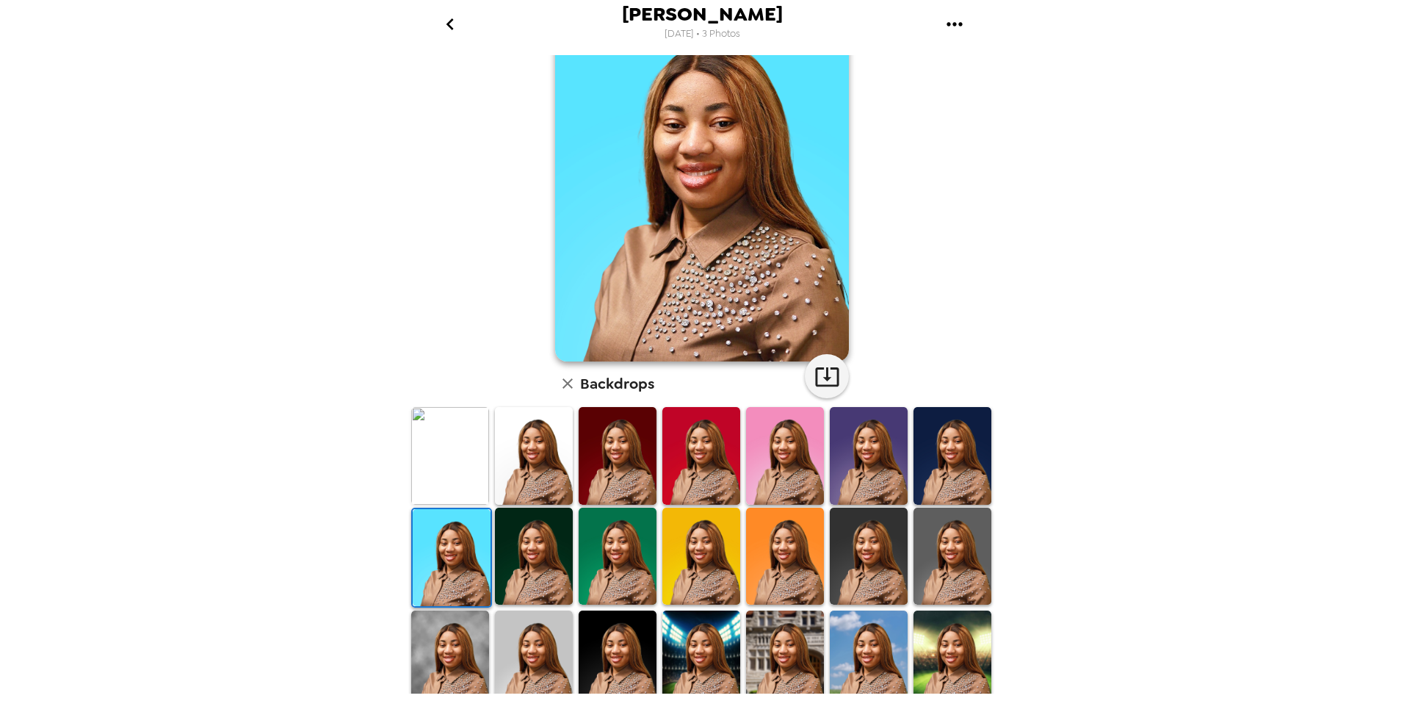
click at [446, 481] on img at bounding box center [450, 455] width 78 height 97
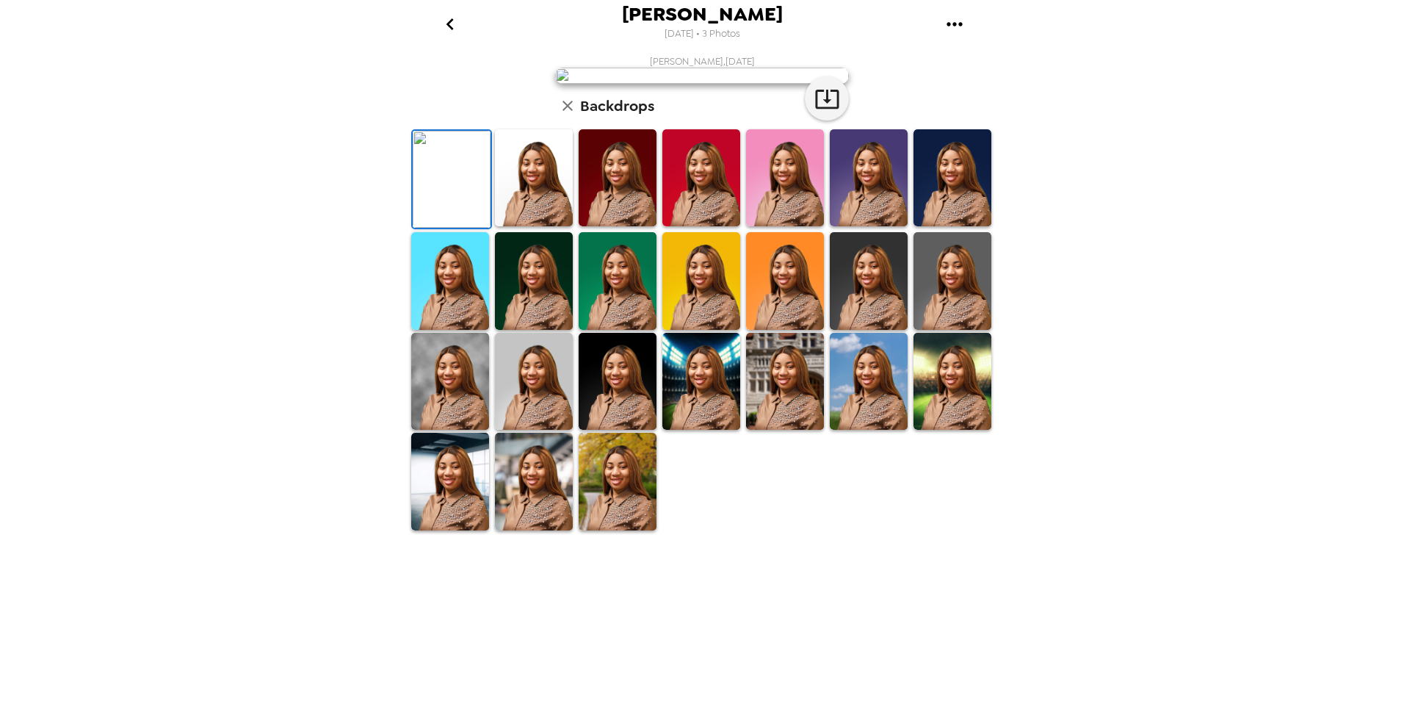
scroll to position [182, 0]
click at [878, 329] on img at bounding box center [869, 280] width 78 height 97
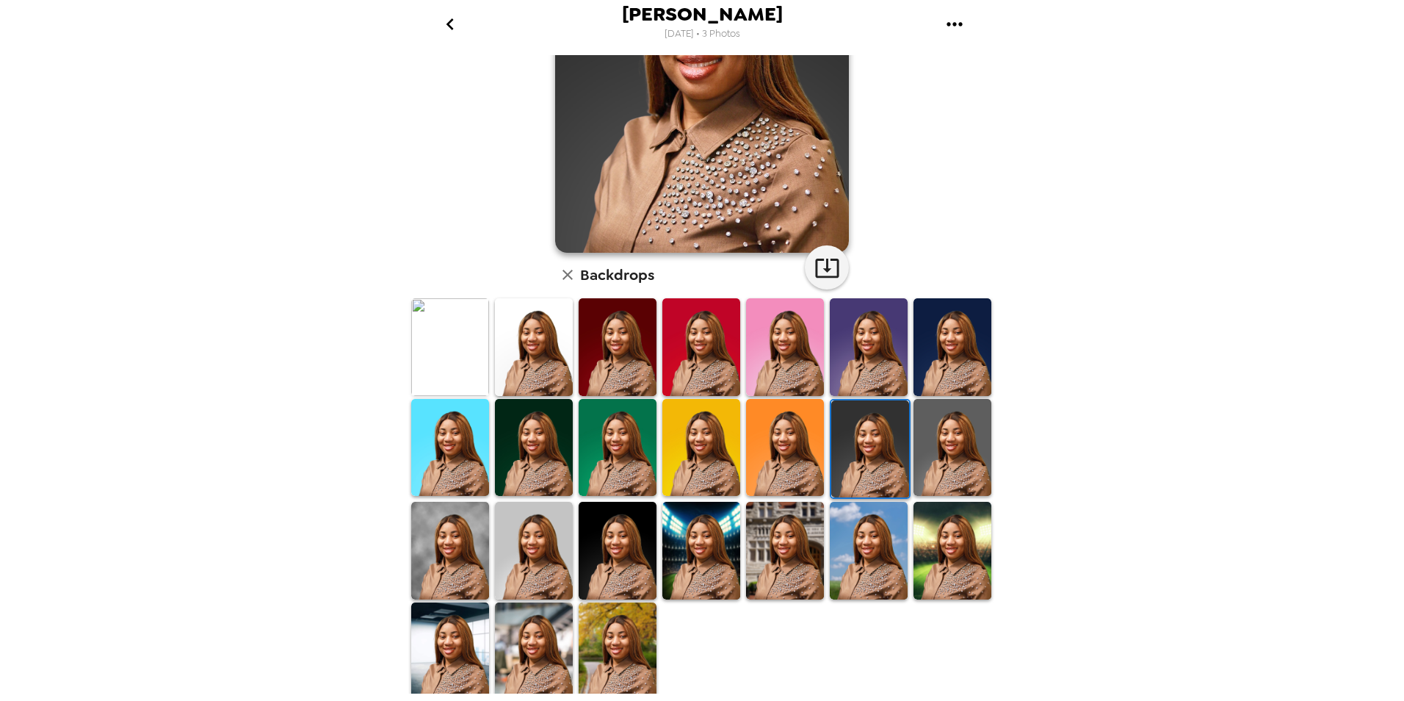
click at [633, 435] on img at bounding box center [618, 447] width 78 height 97
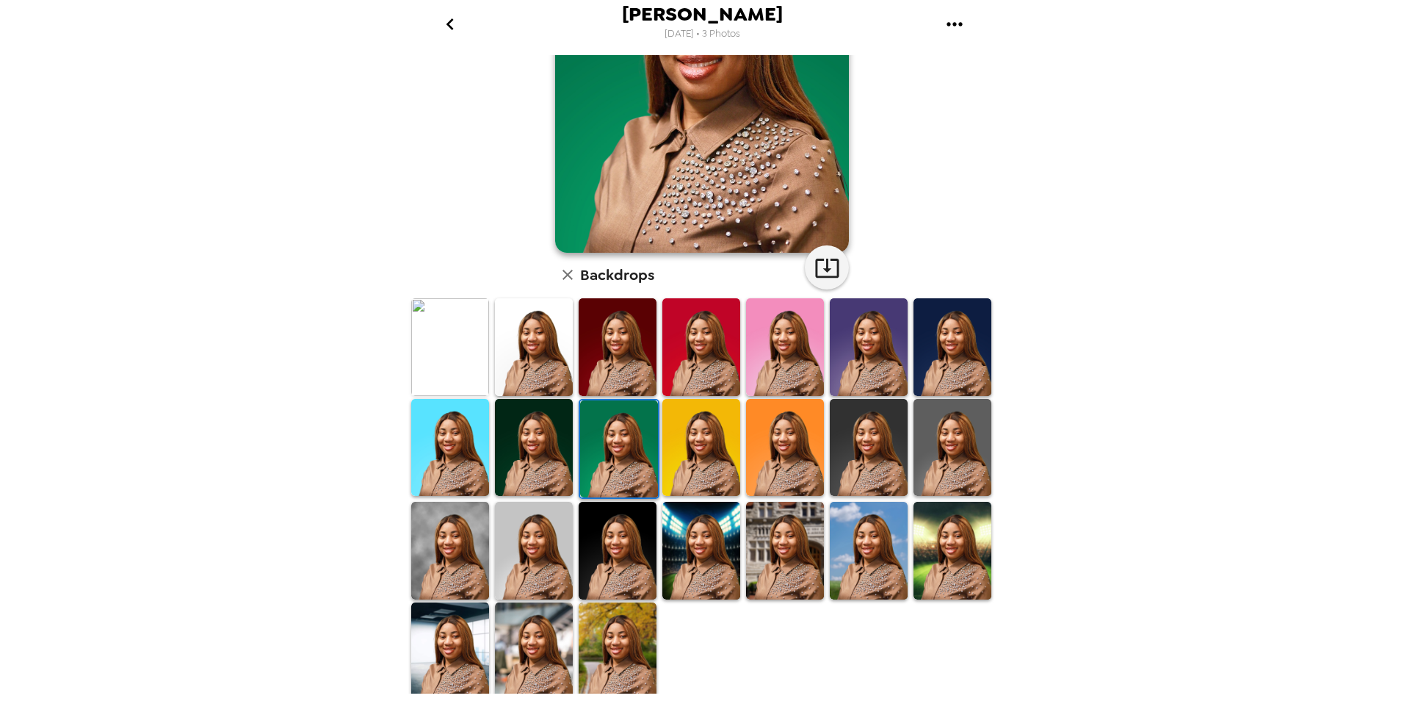
click at [778, 538] on img at bounding box center [785, 550] width 78 height 97
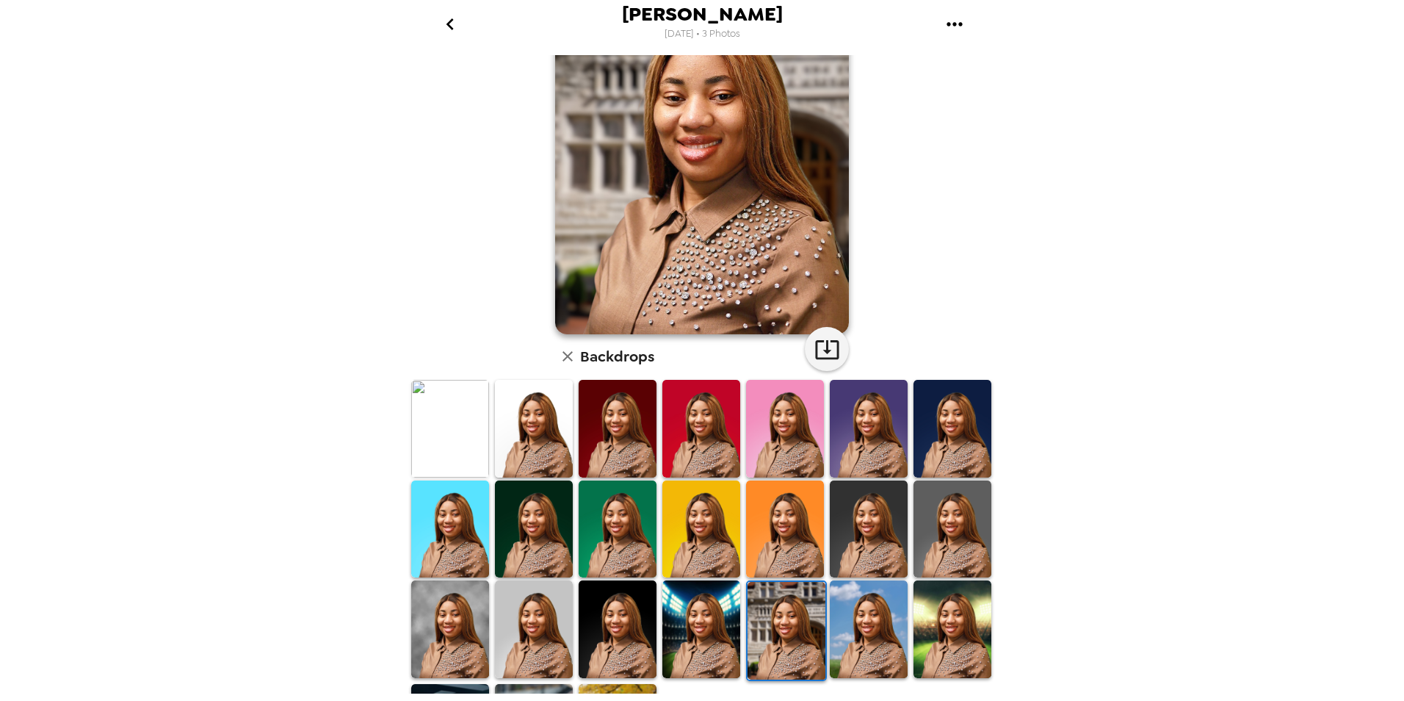
scroll to position [0, 0]
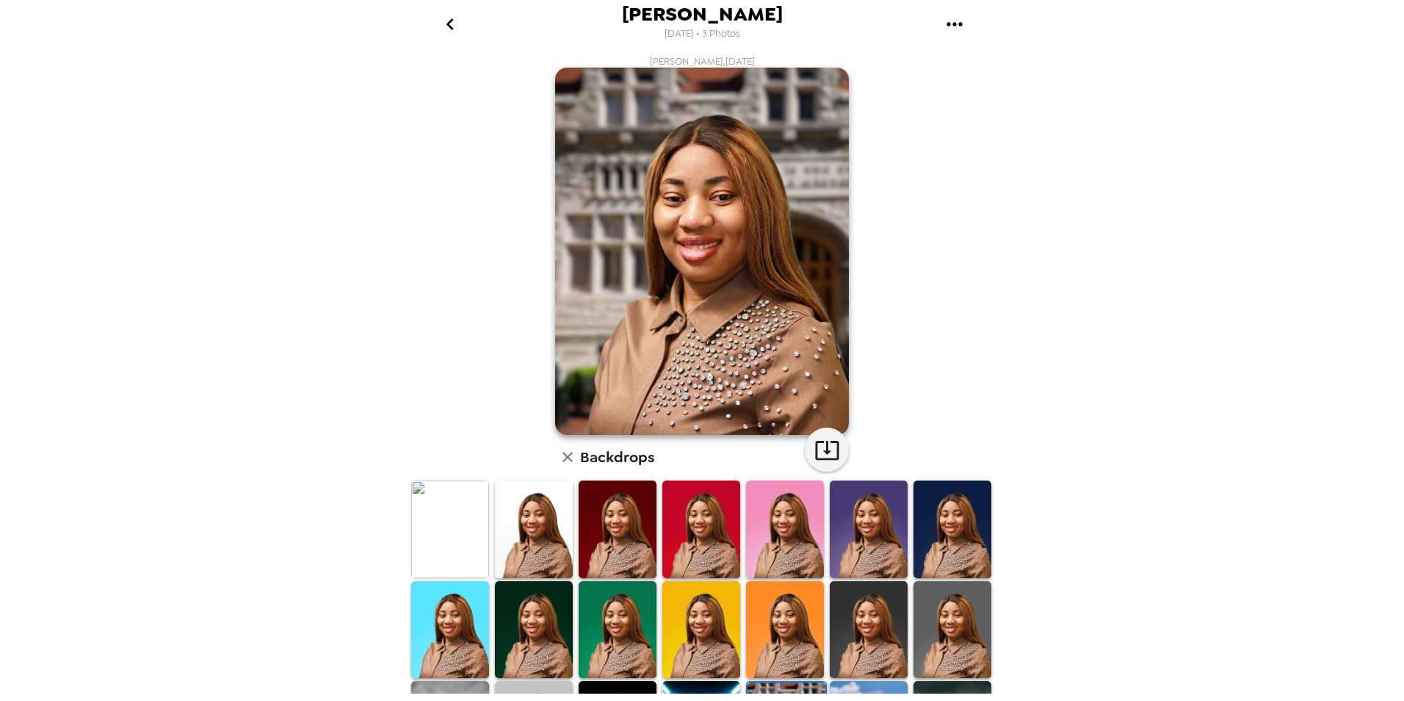
click at [946, 18] on icon "gallery menu" at bounding box center [955, 24] width 24 height 24
drag, startPoint x: 879, startPoint y: 68, endPoint x: 850, endPoint y: 72, distance: 28.9
click at [880, 69] on div at bounding box center [702, 350] width 1404 height 701
click at [452, 24] on icon "go back" at bounding box center [450, 24] width 24 height 24
